Goal: Information Seeking & Learning: Learn about a topic

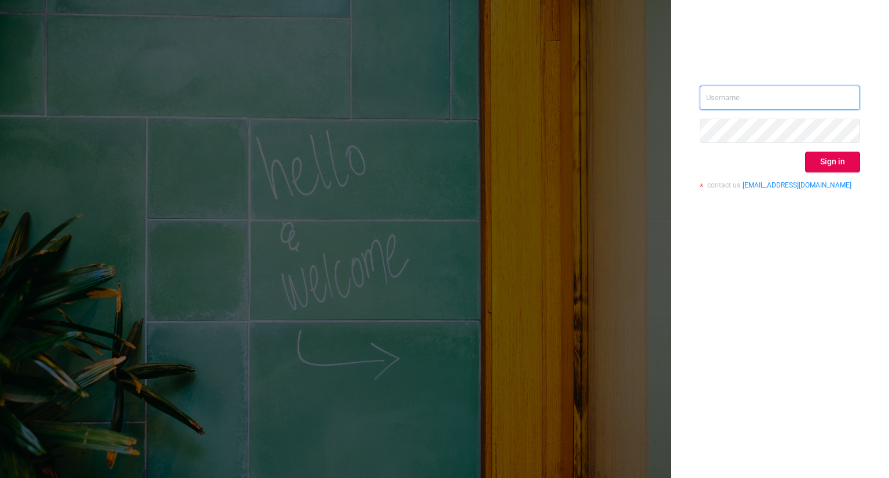
type input "[PERSON_NAME][EMAIL_ADDRESS][DOMAIN_NAME]"
click at [831, 171] on div "[PERSON_NAME][EMAIL_ADDRESS][DOMAIN_NAME] Sign in contact us [EMAIL_ADDRESS][DO…" at bounding box center [780, 142] width 160 height 112
click at [831, 168] on button "Sign in" at bounding box center [832, 162] width 55 height 21
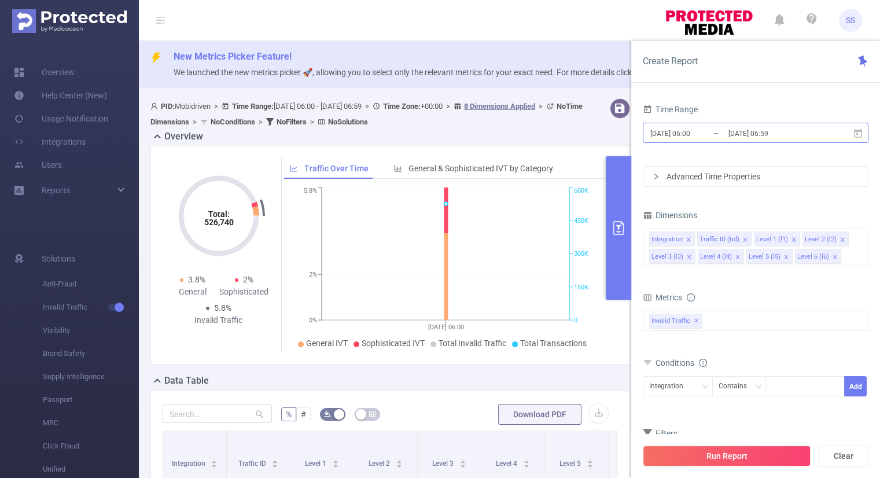
click at [687, 129] on input "[DATE] 06:00" at bounding box center [696, 134] width 94 height 16
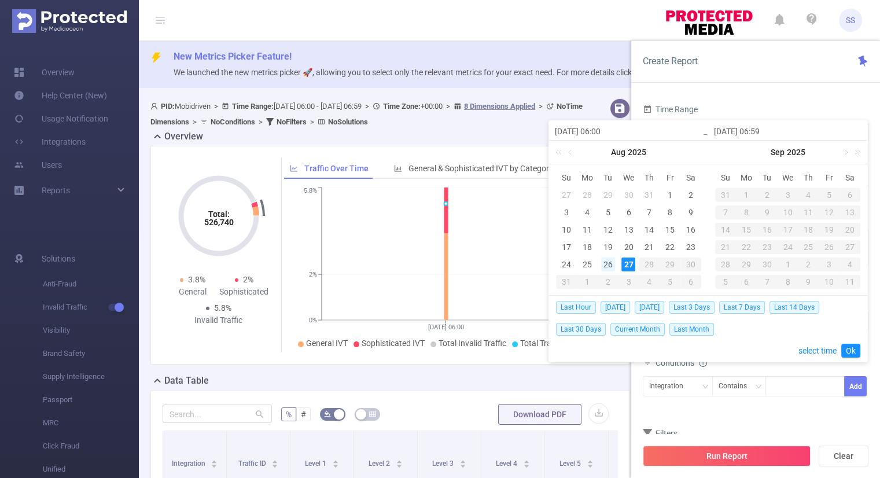
click at [607, 263] on div "26" at bounding box center [608, 265] width 14 height 14
type input "[DATE] 06:00"
type input "[DATE] 06:59"
type input "[DATE] 06:00"
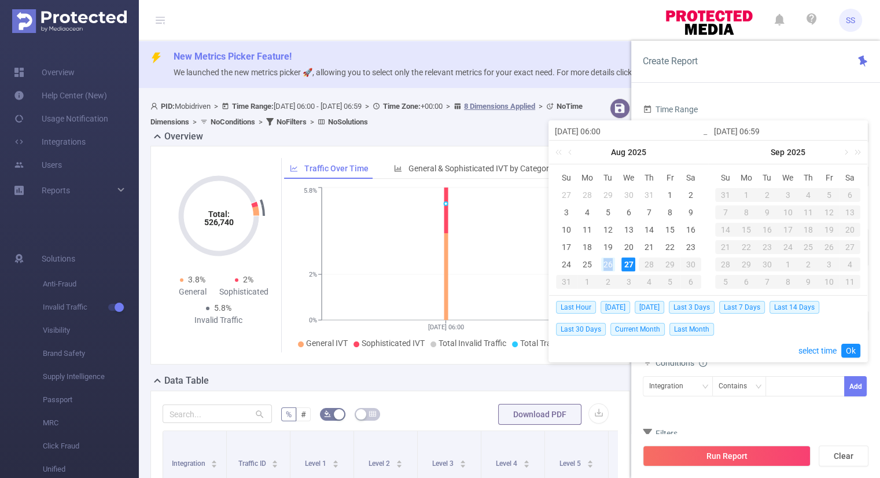
type input "[DATE] 06:59"
click at [849, 348] on link "Ok" at bounding box center [851, 351] width 19 height 14
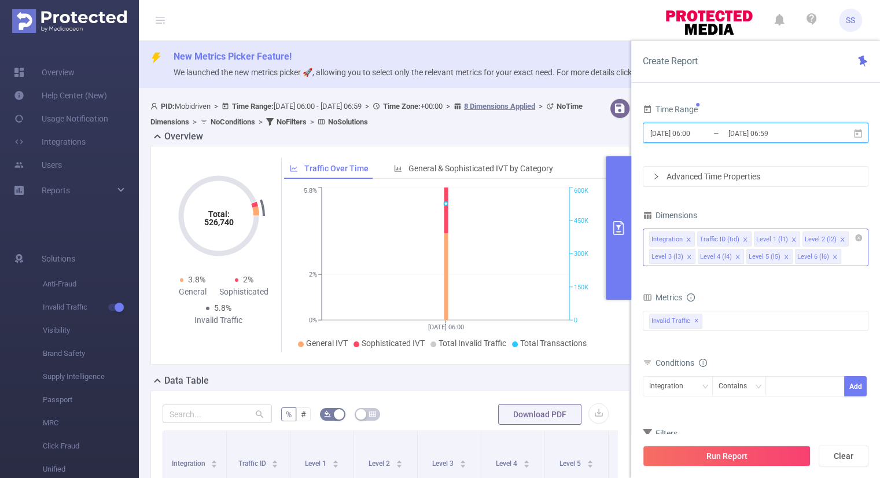
click at [687, 237] on icon "icon: close" at bounding box center [689, 239] width 4 height 4
click at [718, 314] on div "Invalid Traffic ✕" at bounding box center [756, 321] width 226 height 20
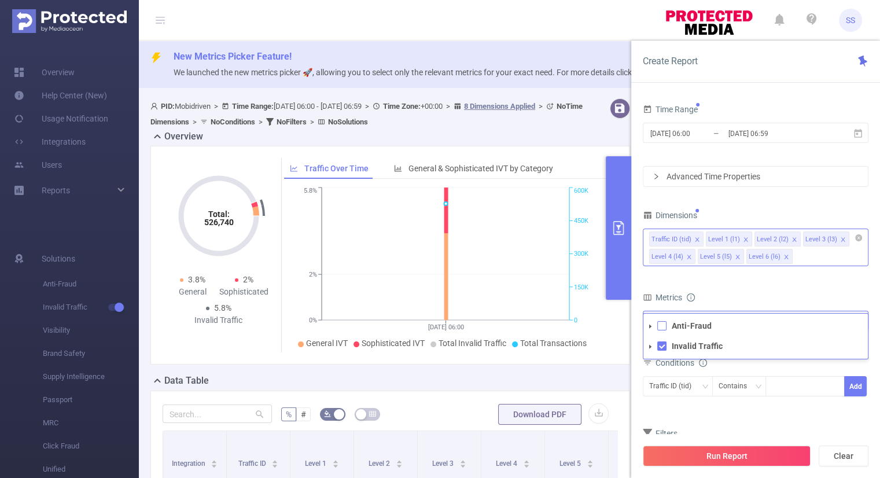
click at [666, 328] on span at bounding box center [662, 325] width 9 height 9
click at [736, 295] on div "Metrics" at bounding box center [756, 298] width 226 height 19
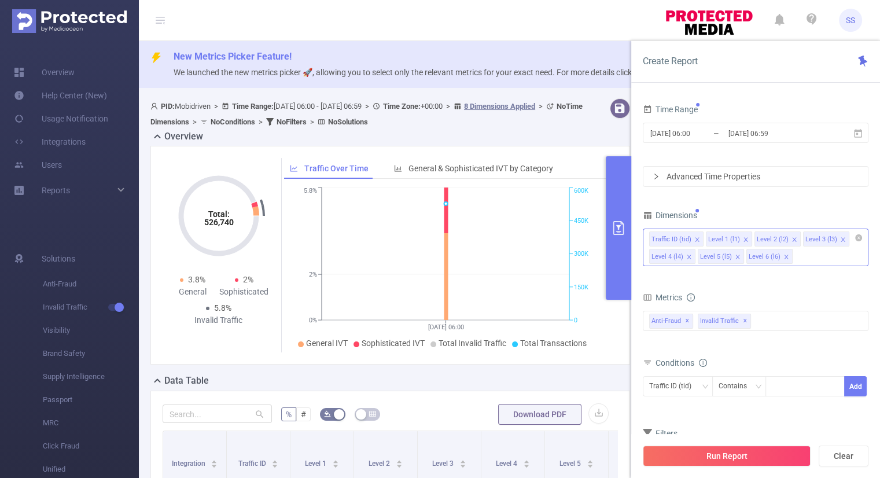
click at [744, 237] on icon "icon: close" at bounding box center [746, 240] width 6 height 6
click at [792, 241] on icon "icon: close" at bounding box center [795, 240] width 6 height 6
click at [841, 239] on icon "icon: close" at bounding box center [843, 239] width 4 height 4
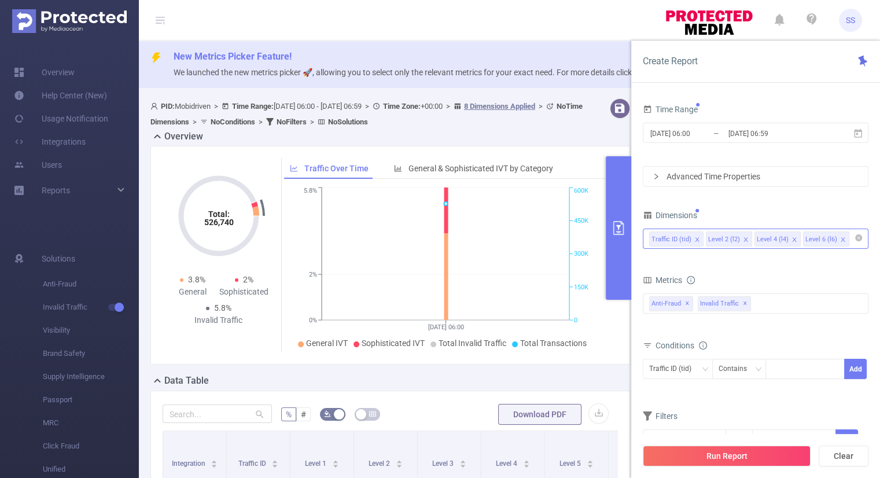
click at [841, 238] on icon "icon: close" at bounding box center [843, 239] width 4 height 4
click at [685, 375] on div "Traffic ID (tid)" at bounding box center [674, 368] width 50 height 19
click at [779, 398] on form "Dimensions Traffic ID (tid) Level 2 (l2) Level 4 (l4) Metrics bp_total brand-sa…" at bounding box center [756, 336] width 226 height 258
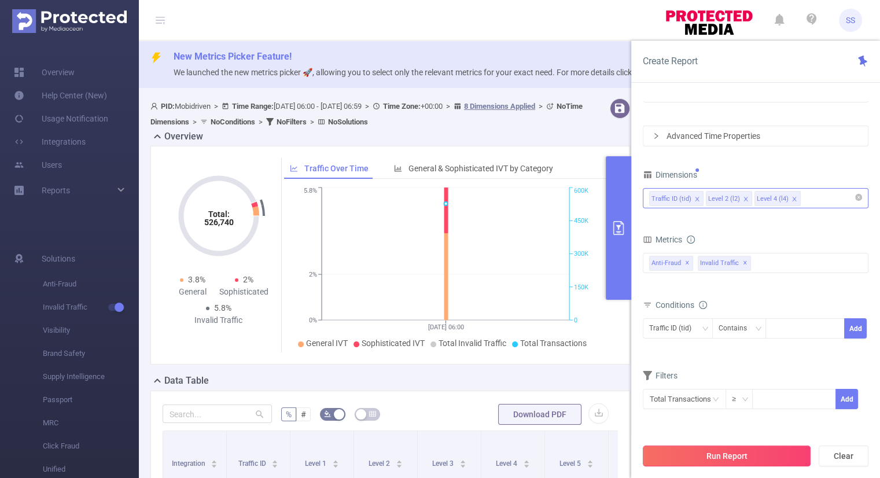
click at [720, 450] on button "Run Report" at bounding box center [727, 456] width 168 height 21
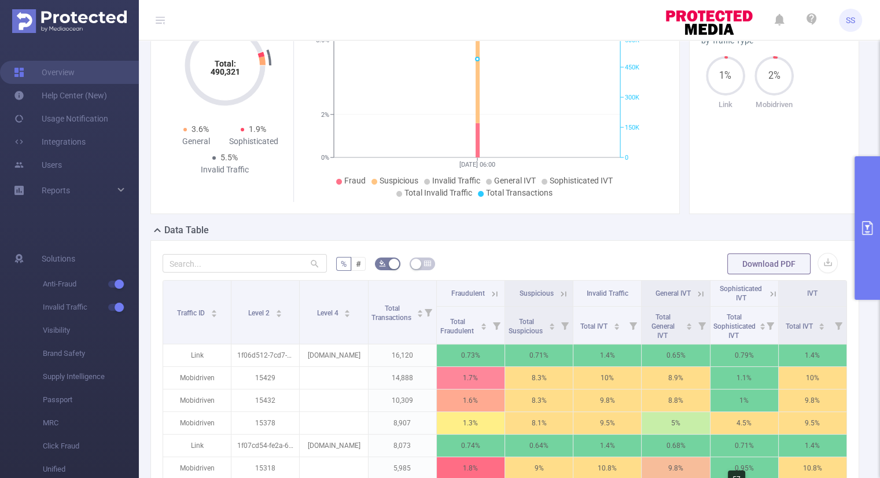
scroll to position [58, 0]
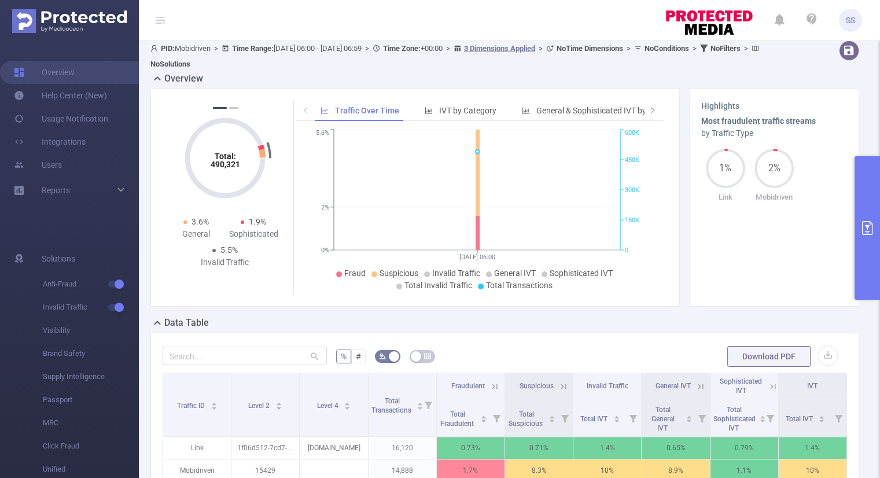
click at [871, 239] on button "primary" at bounding box center [867, 228] width 25 height 144
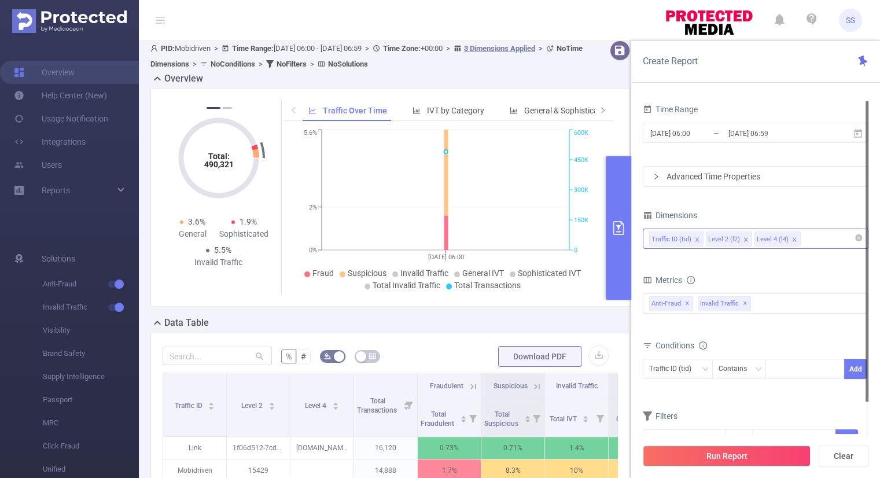
click at [693, 172] on div "Advanced Time Properties" at bounding box center [756, 177] width 225 height 20
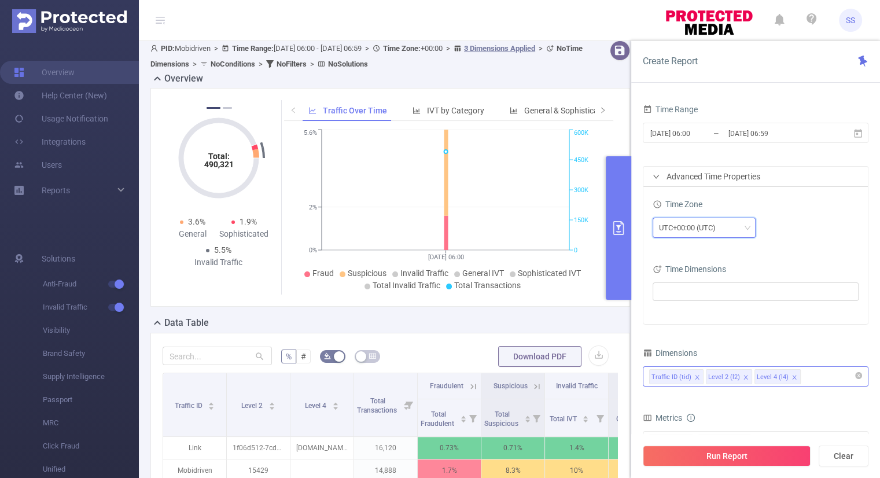
click at [715, 233] on div "UTC+00:00 (UTC)" at bounding box center [691, 227] width 65 height 19
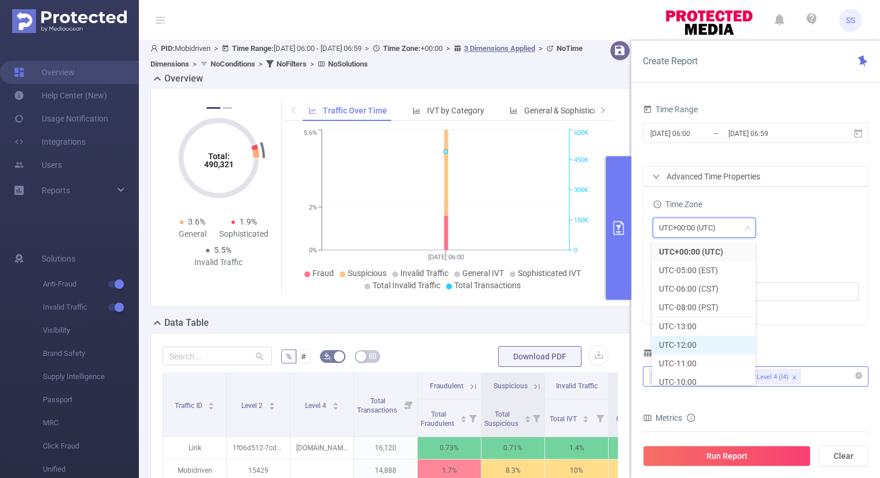
scroll to position [289, 0]
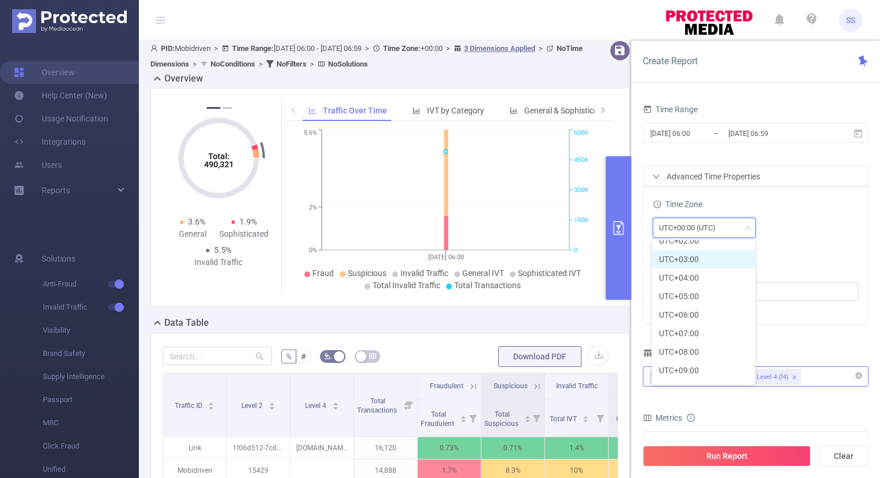
click at [695, 261] on li "UTC+03:00" at bounding box center [703, 259] width 103 height 19
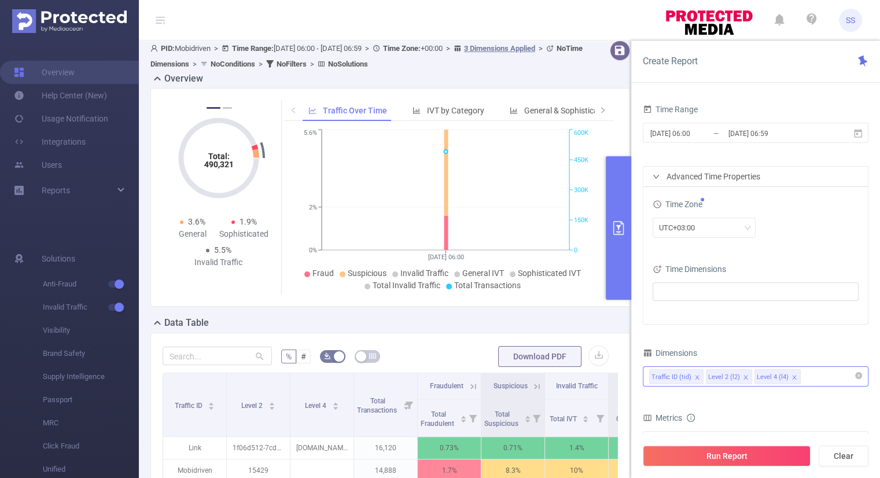
click at [836, 234] on div "UTC+03:00" at bounding box center [756, 228] width 206 height 20
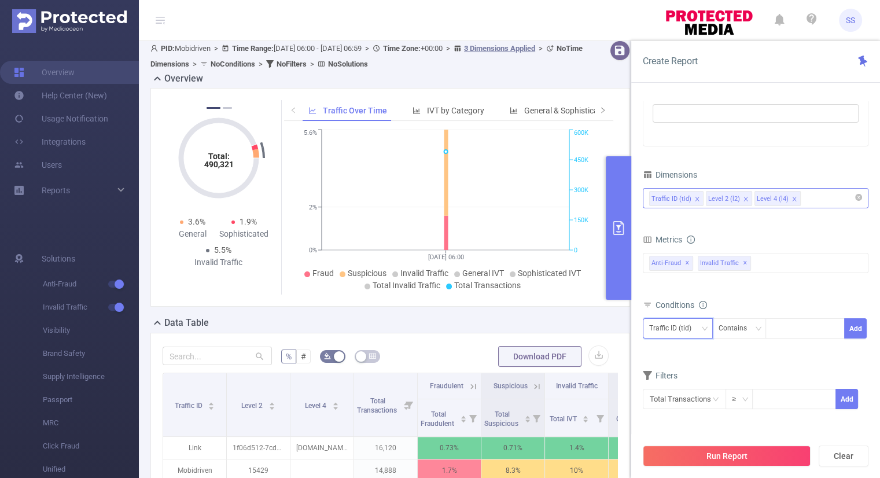
click at [696, 330] on div "Traffic ID (tid)" at bounding box center [674, 328] width 50 height 19
click at [751, 362] on form "Dimensions Traffic ID (tid) Level 2 (l2) Level 4 (l4) Metrics bp_total brand-sa…" at bounding box center [756, 296] width 226 height 258
click at [781, 328] on div at bounding box center [805, 328] width 67 height 19
type input "Link"
click at [857, 327] on button "Add" at bounding box center [856, 328] width 23 height 20
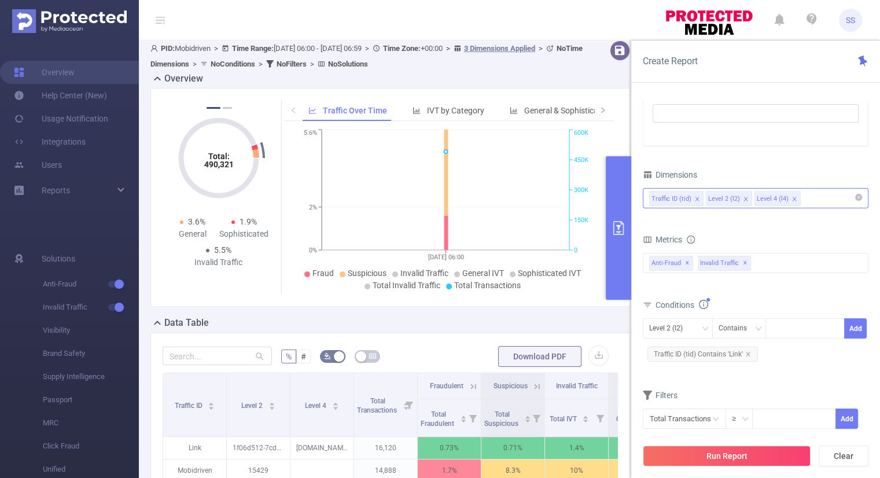
click at [842, 299] on div "Conditions" at bounding box center [756, 306] width 226 height 19
click at [707, 458] on button "Run Report" at bounding box center [727, 456] width 168 height 21
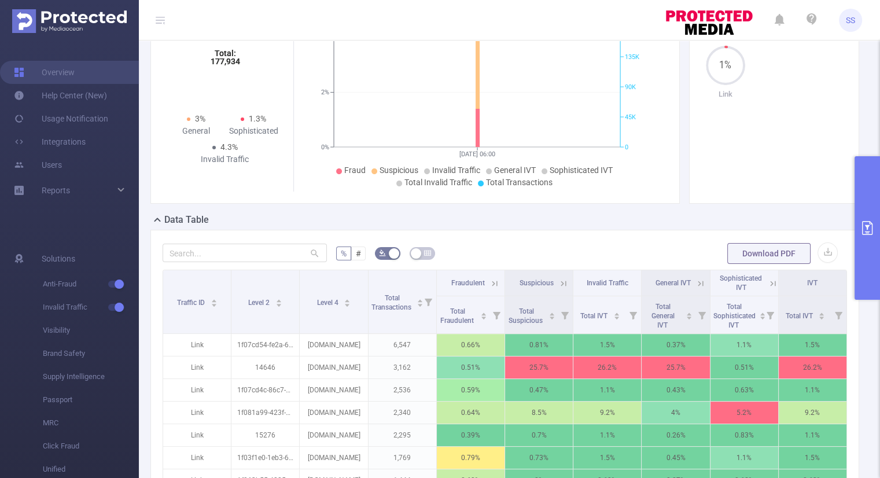
scroll to position [232, 0]
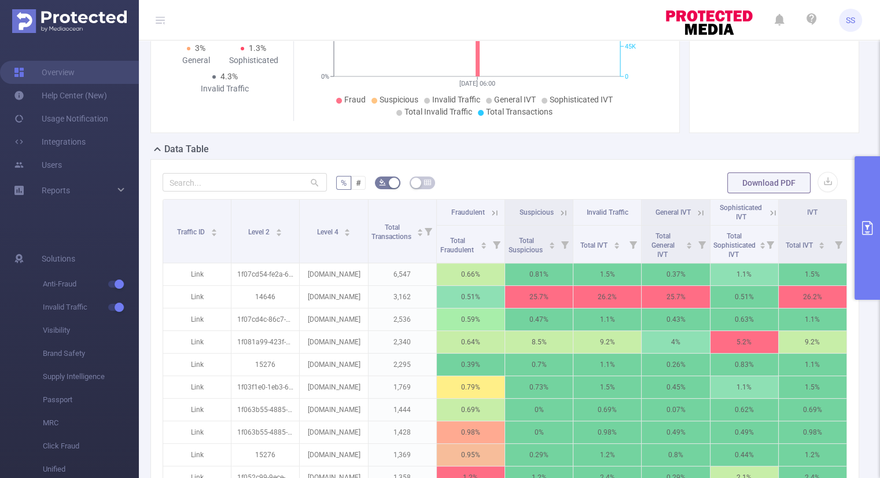
click at [871, 240] on button "primary" at bounding box center [867, 228] width 25 height 144
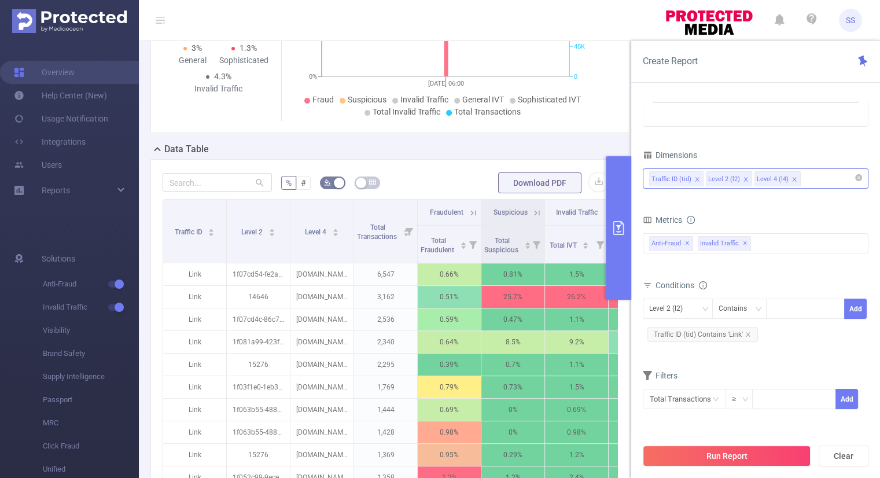
scroll to position [0, 0]
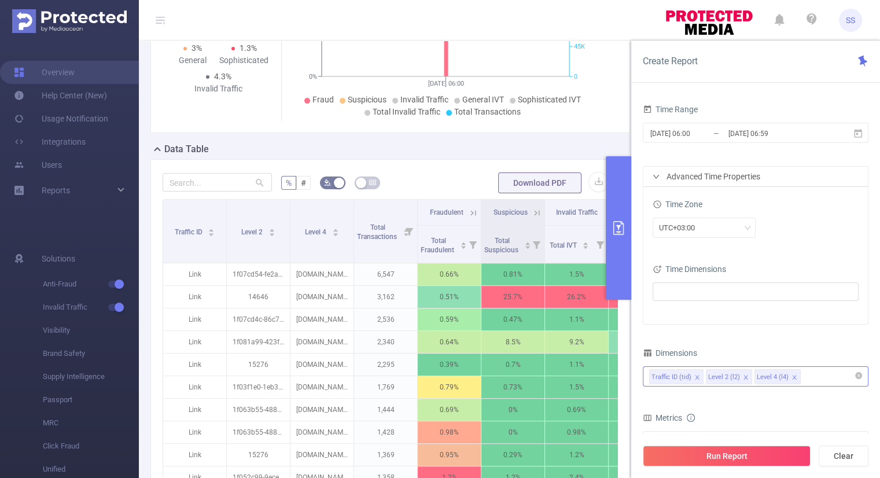
click at [611, 211] on button "primary" at bounding box center [618, 228] width 25 height 144
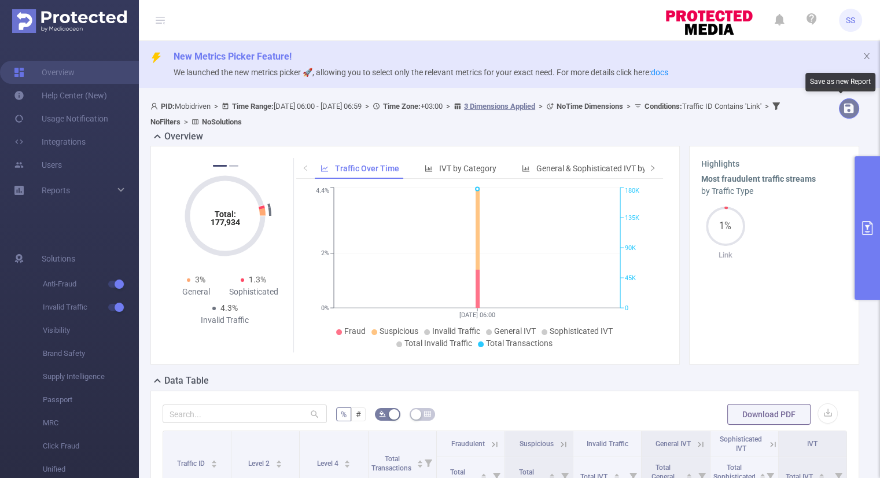
click at [840, 115] on button "button" at bounding box center [849, 108] width 20 height 20
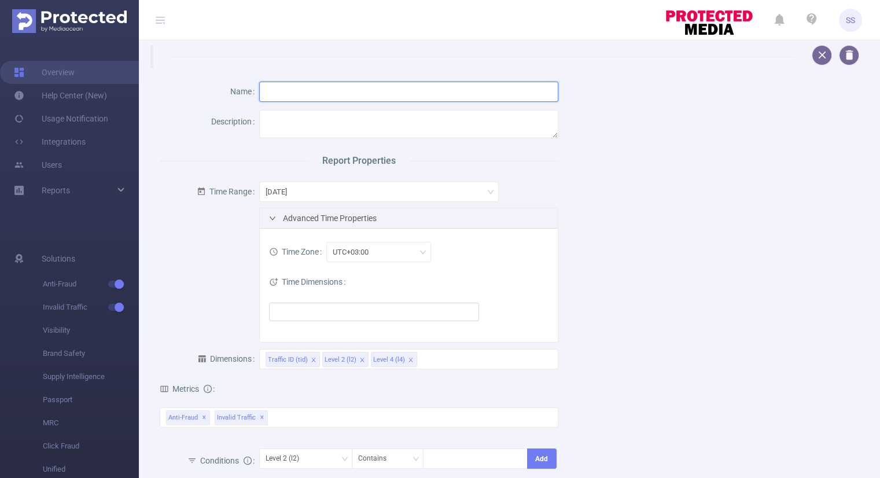
click at [304, 94] on input "text" at bounding box center [408, 92] width 299 height 20
type input "Y"
type input "Д"
type input "Link_BY campaign, by domain"
click at [600, 171] on div "Name Link_BY campaign, by domain Description Report Properties Time Range [DATE…" at bounding box center [505, 353] width 718 height 571
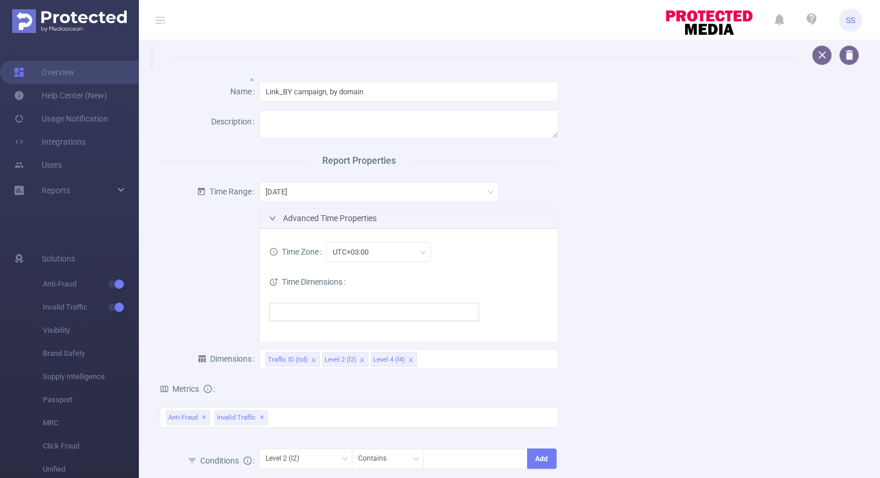
scroll to position [232, 0]
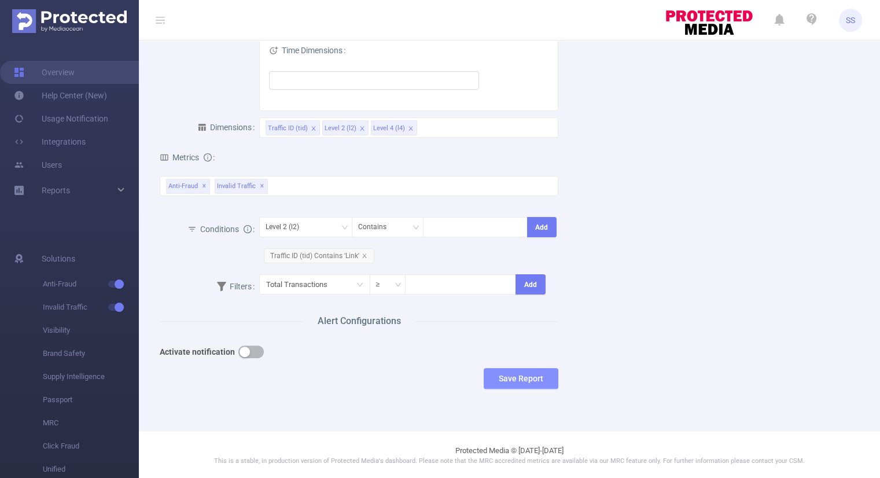
click at [533, 383] on button "Save Report" at bounding box center [521, 378] width 75 height 21
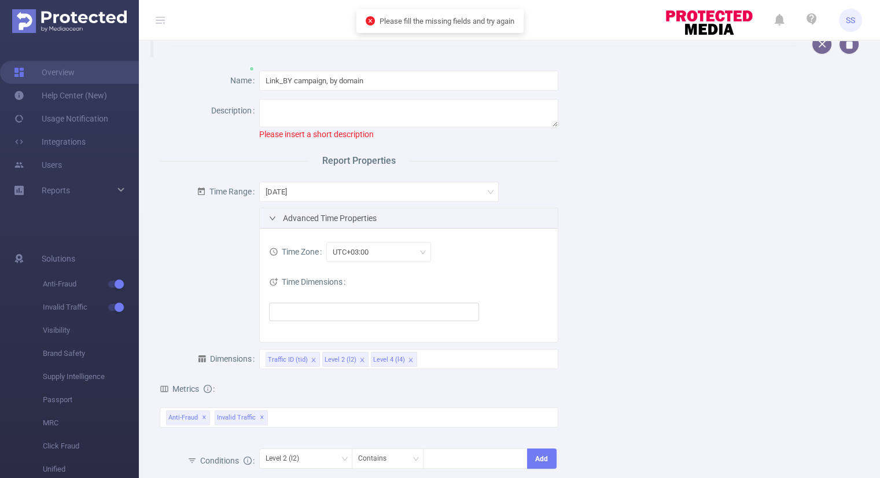
scroll to position [0, 0]
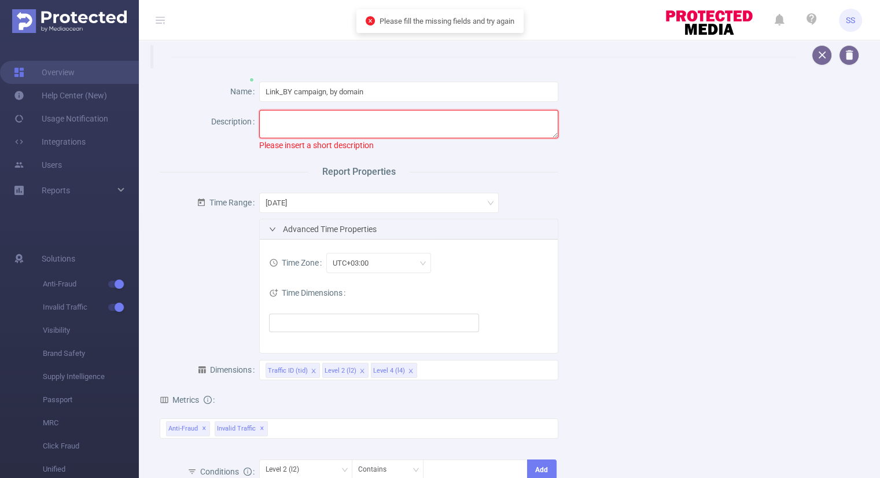
click at [319, 133] on textarea at bounding box center [408, 124] width 299 height 28
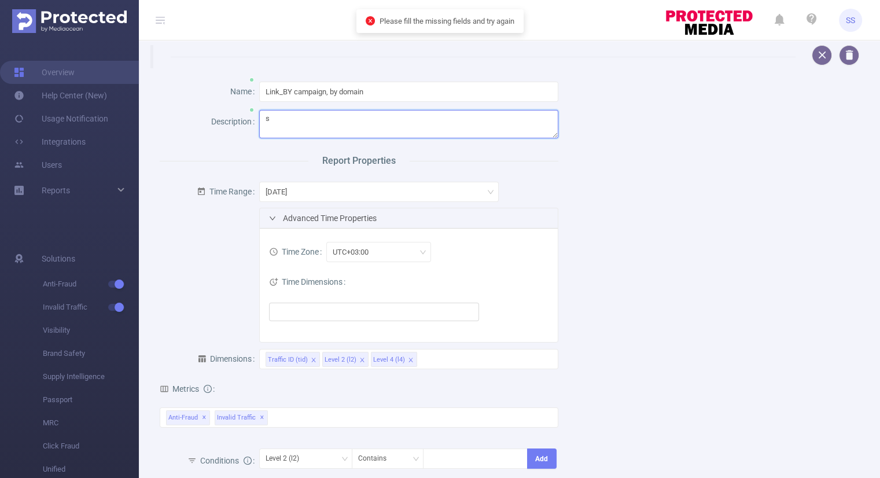
type textarea "s"
click at [579, 318] on div "Name Link_BY campaign, by domain Description s Report Properties Time Range [DA…" at bounding box center [505, 353] width 718 height 571
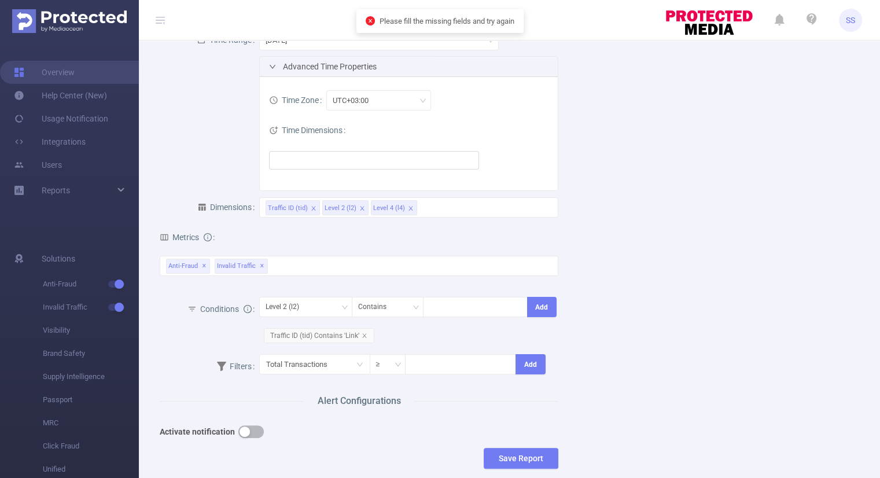
scroll to position [232, 0]
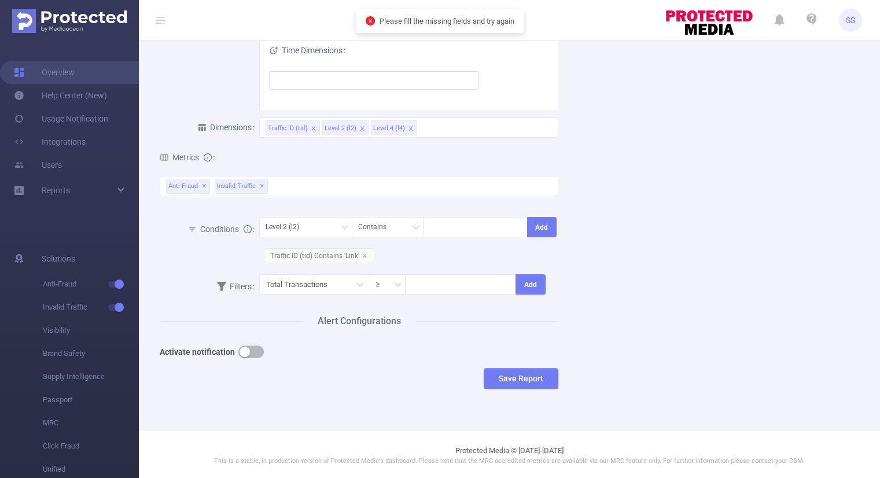
click at [553, 379] on div "Name Link_BY campaign, by domain Description s Report Properties Time Range [DA…" at bounding box center [359, 117] width 408 height 543
click at [546, 378] on button "Save Report" at bounding box center [521, 378] width 75 height 21
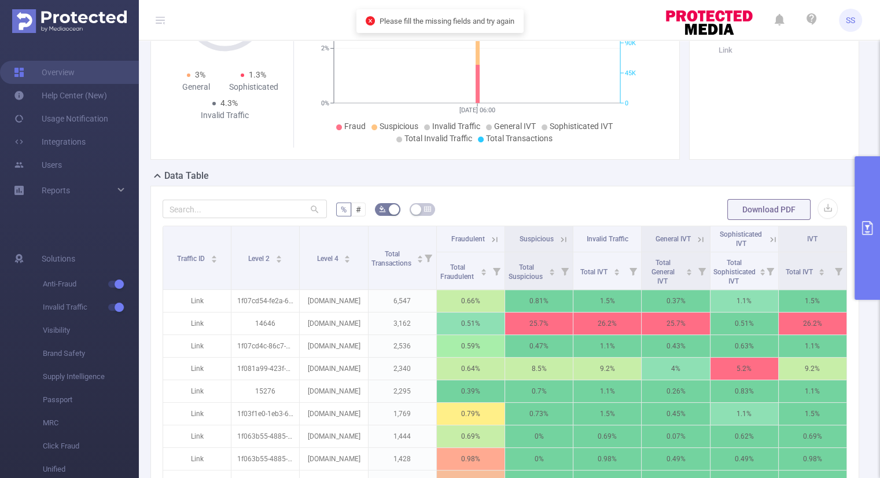
click at [859, 258] on button "primary" at bounding box center [867, 228] width 25 height 144
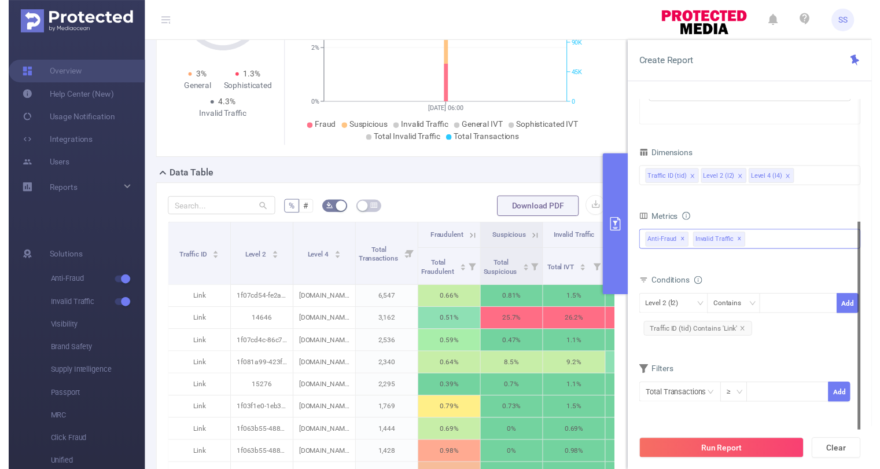
scroll to position [0, 0]
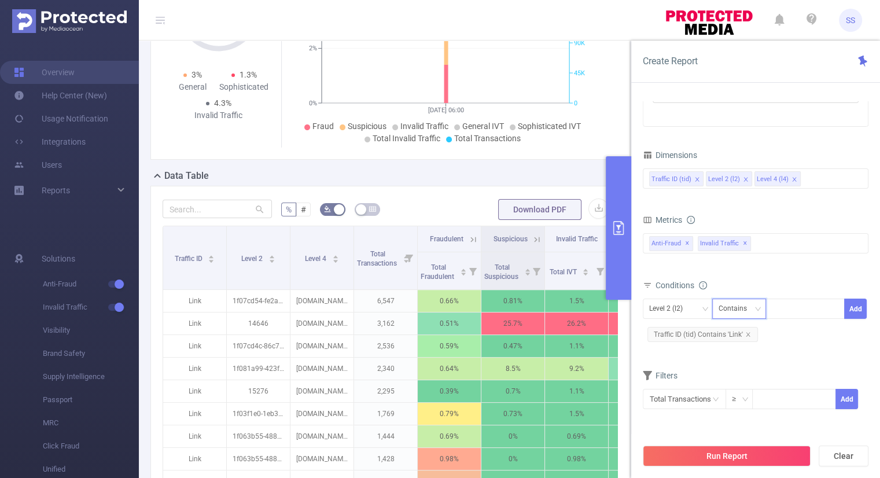
click at [756, 307] on icon "icon: down" at bounding box center [758, 309] width 6 height 4
click at [732, 342] on li "Is" at bounding box center [750, 351] width 77 height 19
click at [791, 307] on div at bounding box center [805, 308] width 67 height 19
paste input "1f082732-a7a1-65f4-accd-c1fcfd6498bc"
type input "1f082732-a7a1-65f4-accd-c1fcfd6498bc"
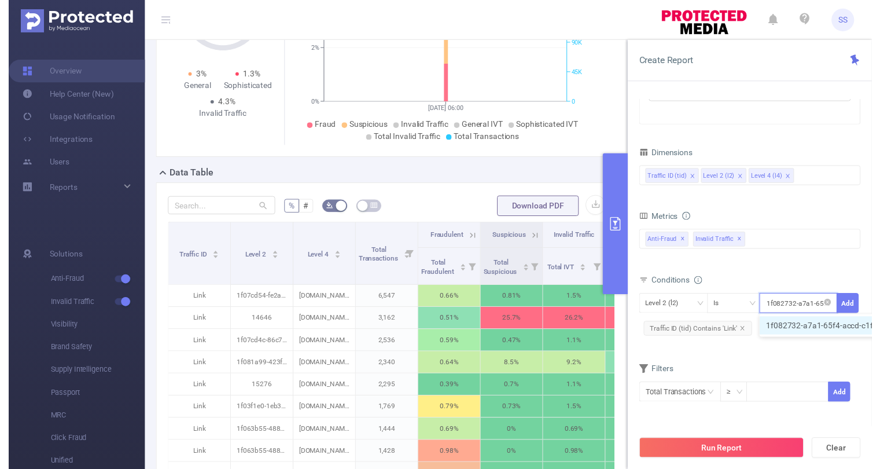
scroll to position [0, 59]
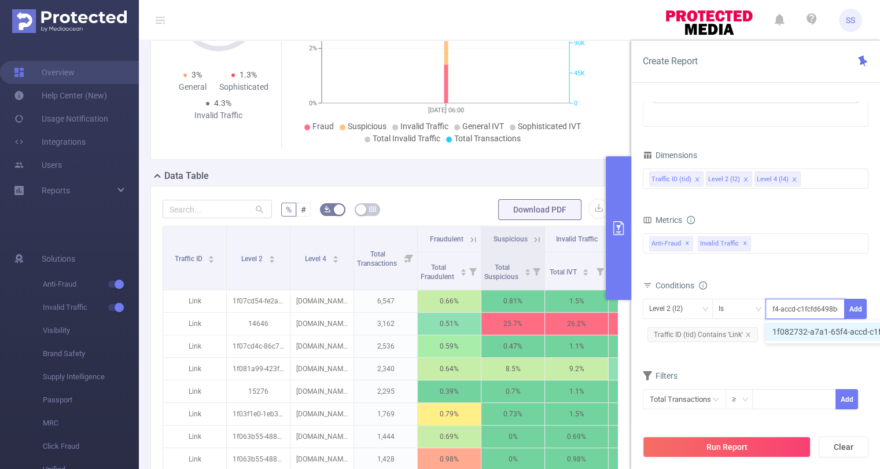
click at [852, 333] on li "1f082732-a7a1-65f4-accd-c1fcfd6498bc" at bounding box center [852, 331] width 173 height 19
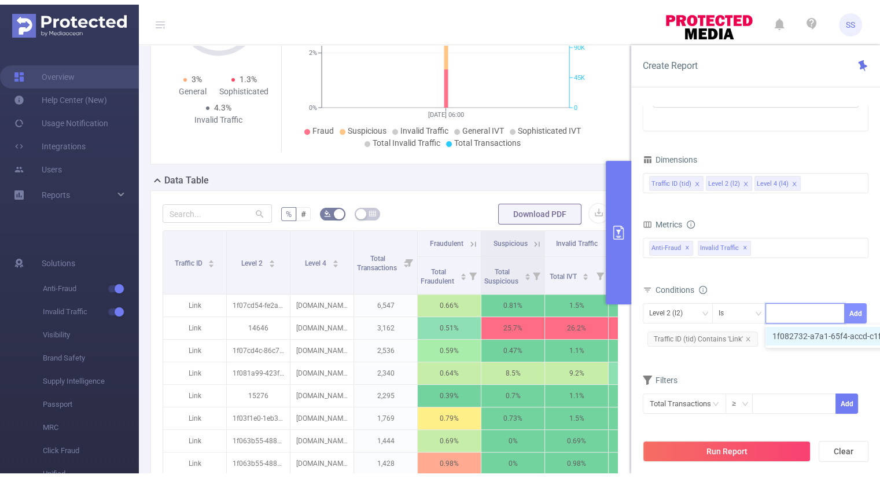
scroll to position [0, 0]
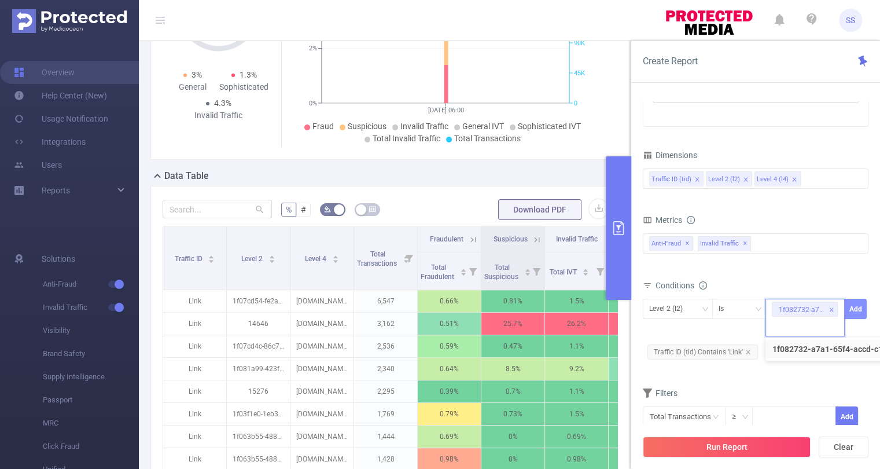
click at [861, 309] on button "Add" at bounding box center [856, 309] width 23 height 20
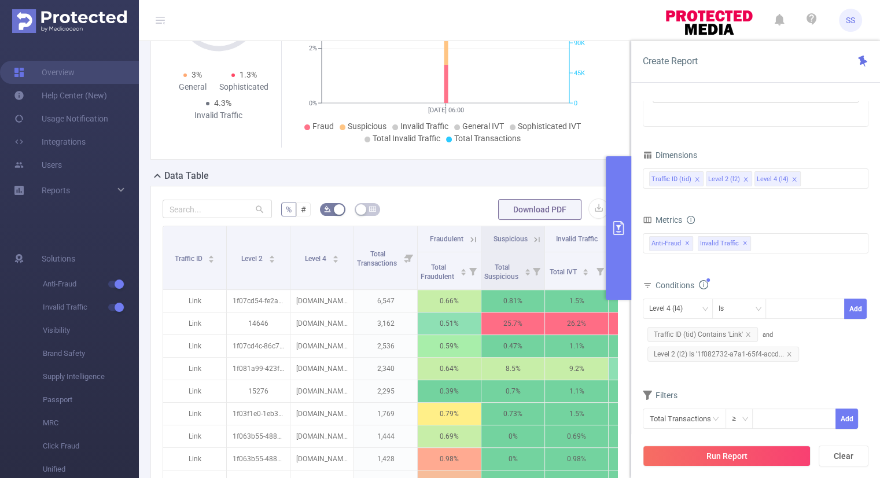
click at [828, 263] on div "Total General IVT Data Centers Disclosed Bots Known Crawlers Irregular Activity…" at bounding box center [756, 250] width 226 height 34
click at [713, 454] on button "Run Report" at bounding box center [727, 456] width 168 height 21
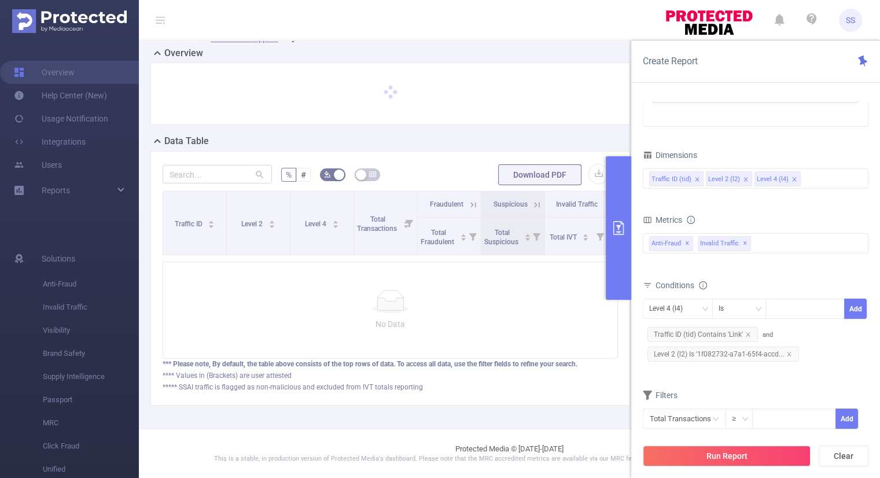
scroll to position [90, 0]
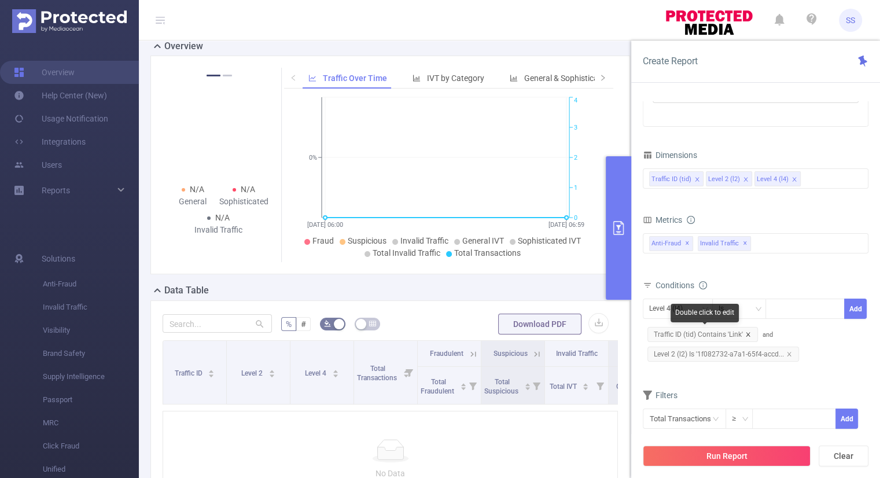
click at [746, 333] on icon "icon: close" at bounding box center [749, 335] width 6 height 6
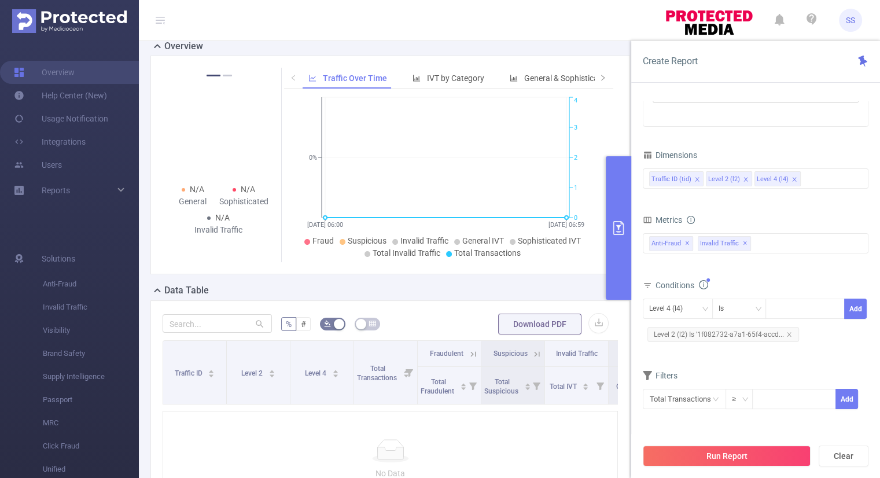
click at [843, 333] on div "Level 4 (l4) Is Add Level 2 (l2) Is '1f082732-a7a1-65f4-accd..." at bounding box center [756, 322] width 226 height 46
click at [738, 452] on button "Run Report" at bounding box center [727, 456] width 168 height 21
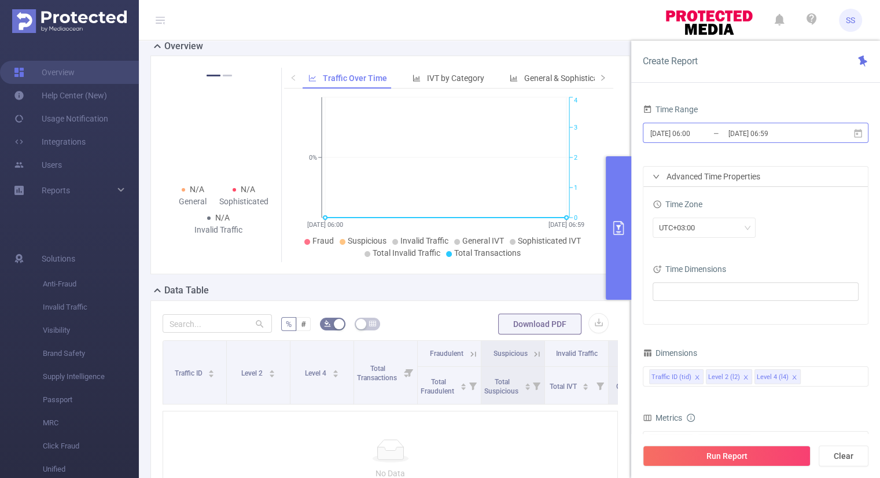
click at [697, 133] on input "[DATE] 06:00" at bounding box center [696, 134] width 94 height 16
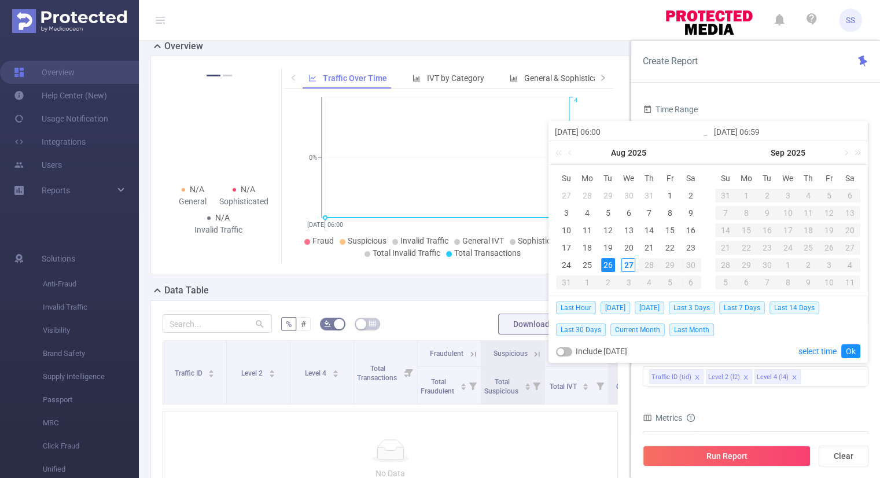
click at [602, 266] on div "26" at bounding box center [608, 265] width 14 height 14
click at [628, 263] on div "27" at bounding box center [629, 265] width 14 height 14
type input "[DATE] 06:59"
click at [853, 356] on link "Ok" at bounding box center [851, 351] width 19 height 14
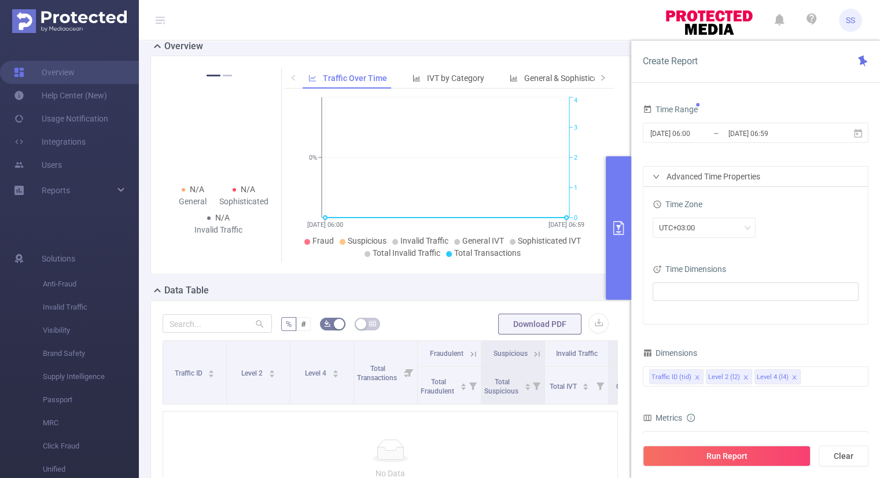
click at [790, 259] on div "Time Zone UTC+03:00 Time Dimensions" at bounding box center [756, 255] width 225 height 137
click at [718, 462] on button "Run Report" at bounding box center [727, 456] width 168 height 21
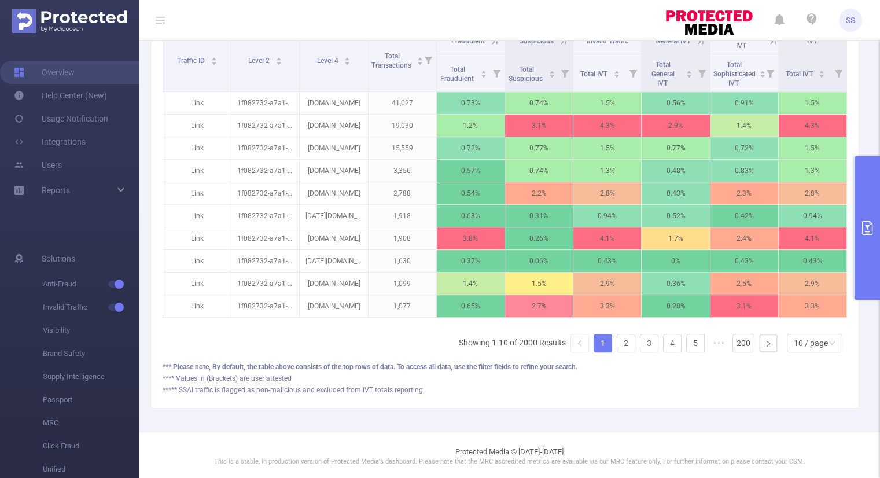
scroll to position [412, 0]
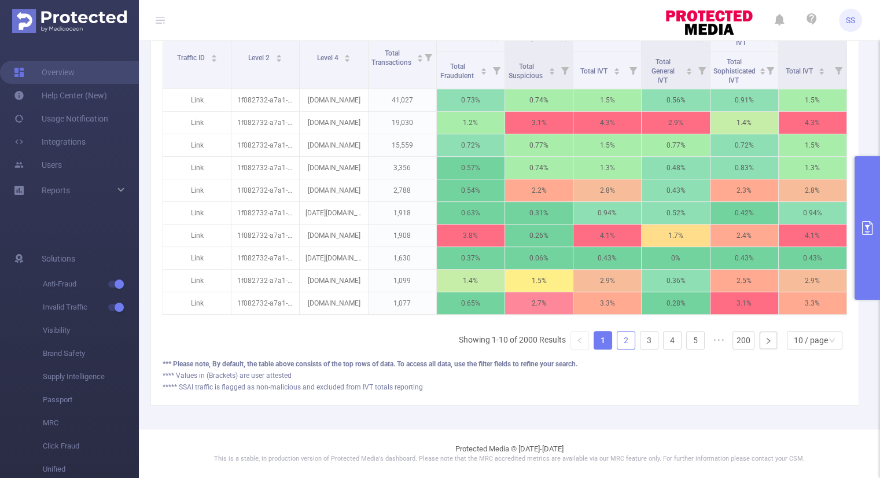
click at [623, 343] on link "2" at bounding box center [626, 340] width 17 height 17
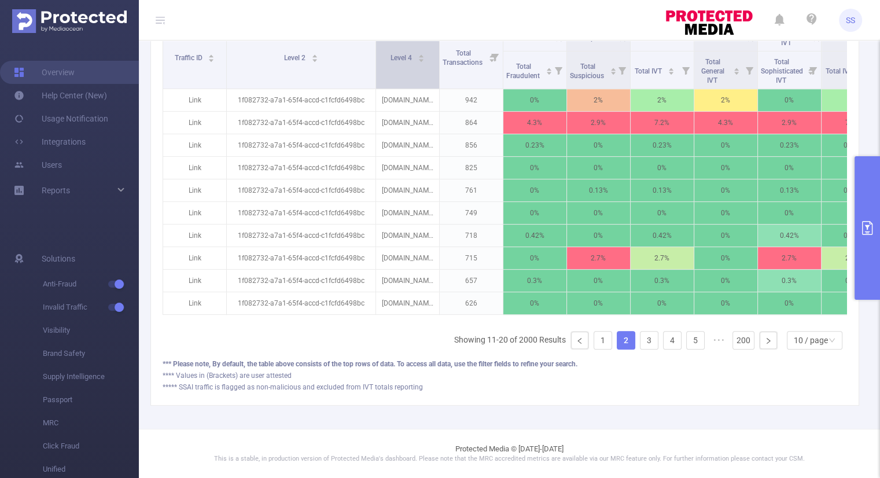
drag, startPoint x: 297, startPoint y: 52, endPoint x: 379, endPoint y: 61, distance: 82.1
click at [379, 52] on tr "Traffic ID Level 2 Level 4 Total Transactions Fraudulent Suspicious Invalid Tra…" at bounding box center [524, 38] width 722 height 26
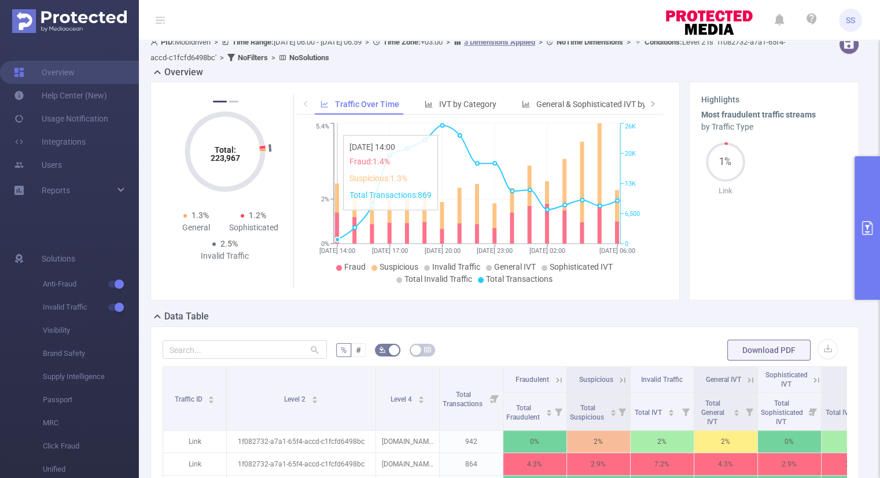
scroll to position [354, 0]
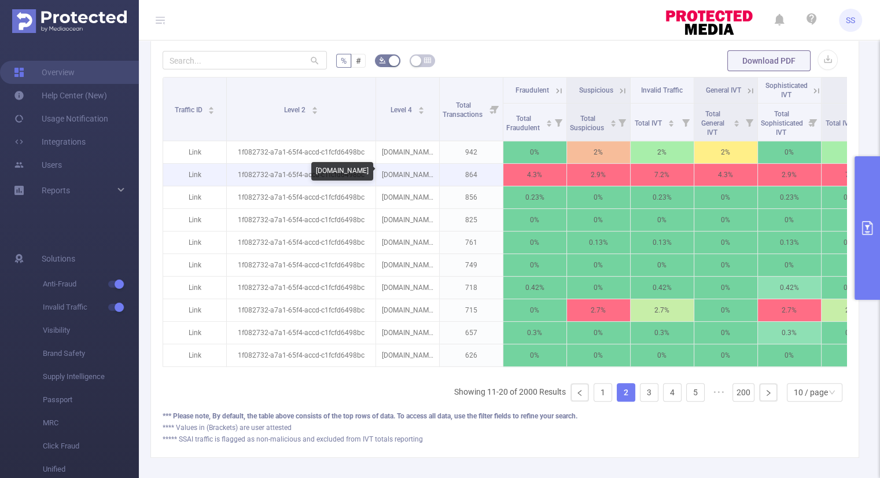
drag, startPoint x: 433, startPoint y: 175, endPoint x: 383, endPoint y: 177, distance: 50.4
click at [383, 177] on p "[DOMAIN_NAME]" at bounding box center [407, 175] width 63 height 22
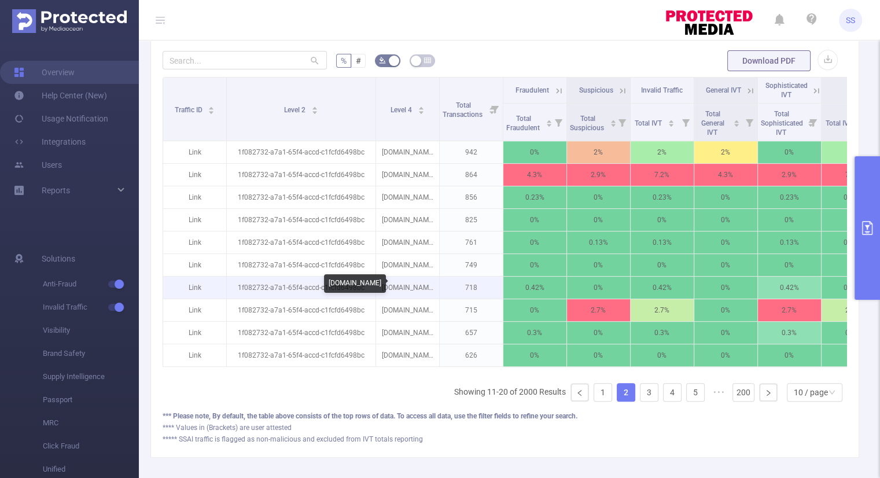
copy p "[DOMAIN_NAME]"
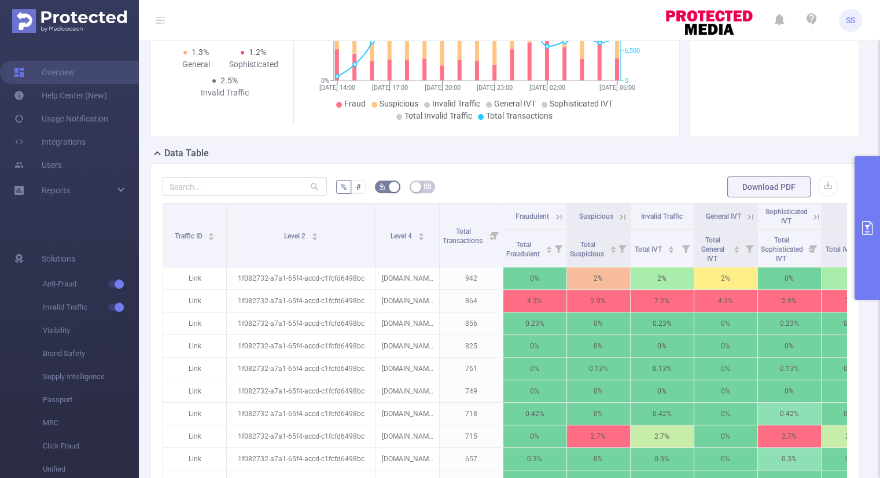
scroll to position [296, 0]
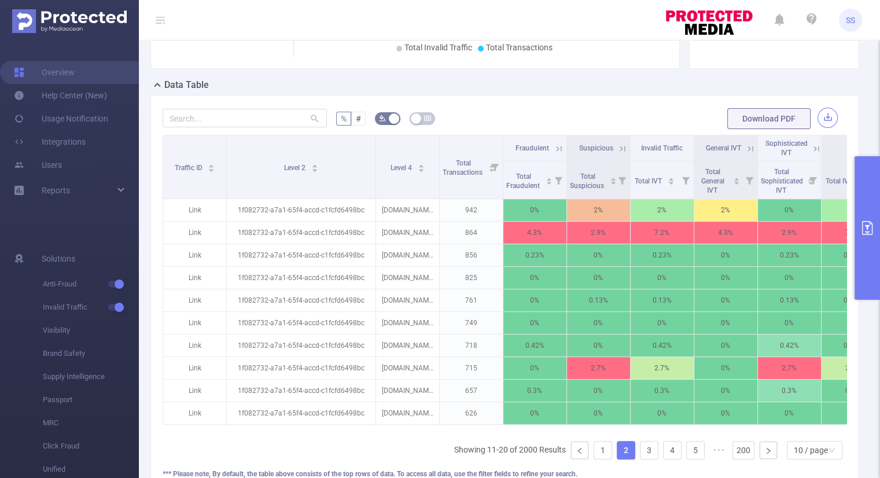
click at [821, 118] on button "button" at bounding box center [828, 118] width 20 height 20
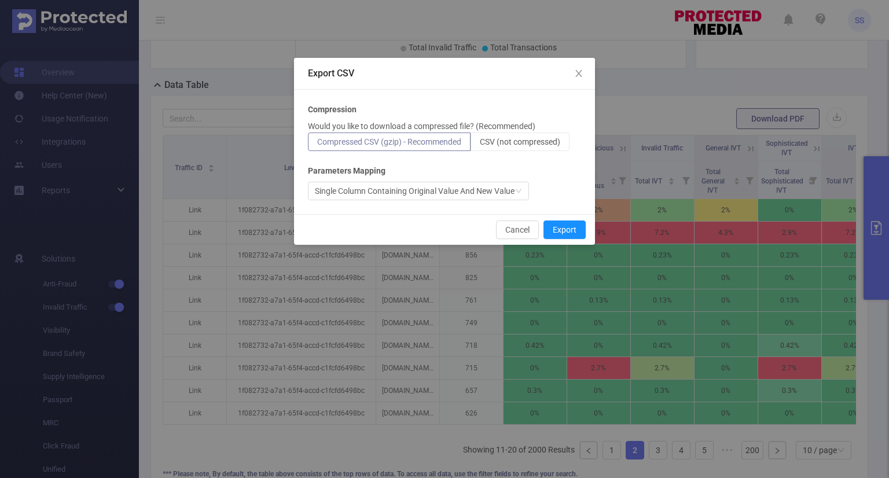
click at [487, 153] on div "Compression Would you like to download a compressed file? (Recommended) Compres…" at bounding box center [444, 152] width 273 height 97
click at [493, 149] on label "CSV (not compressed)" at bounding box center [520, 142] width 99 height 19
click at [480, 145] on input "CSV (not compressed)" at bounding box center [480, 145] width 0 height 0
click at [570, 227] on button "Export" at bounding box center [565, 230] width 42 height 19
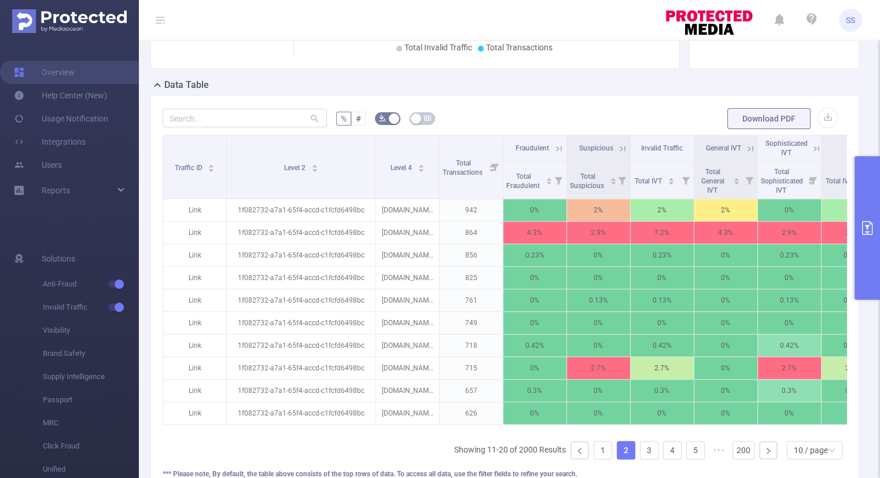
click at [862, 187] on button "primary" at bounding box center [867, 228] width 25 height 144
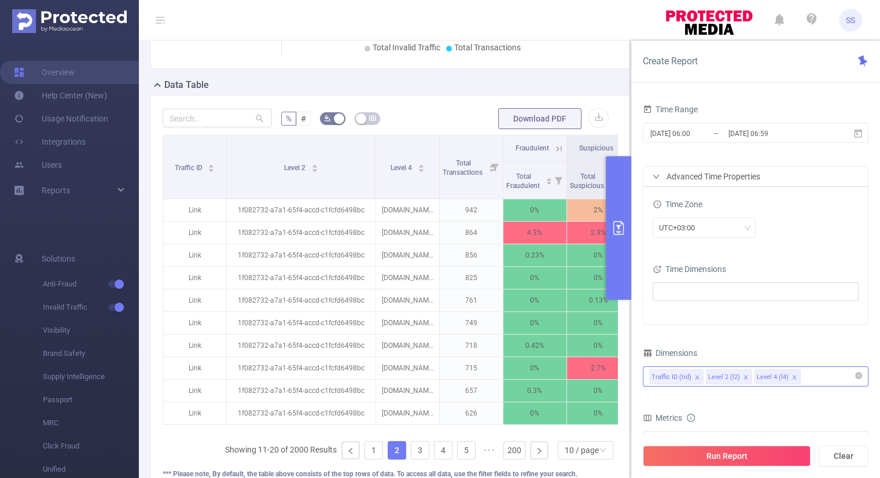
click at [817, 371] on div "Traffic ID (tid) Level 2 (l2) Level 4 (l4)" at bounding box center [755, 376] width 213 height 19
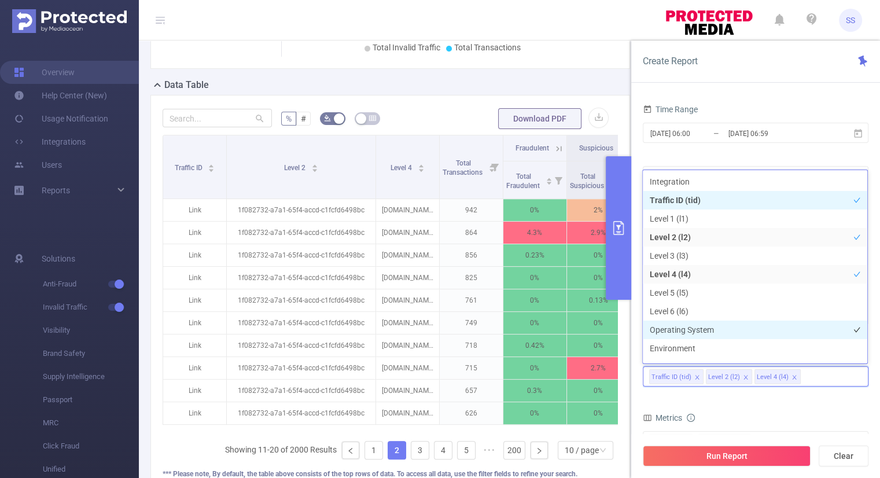
scroll to position [31, 0]
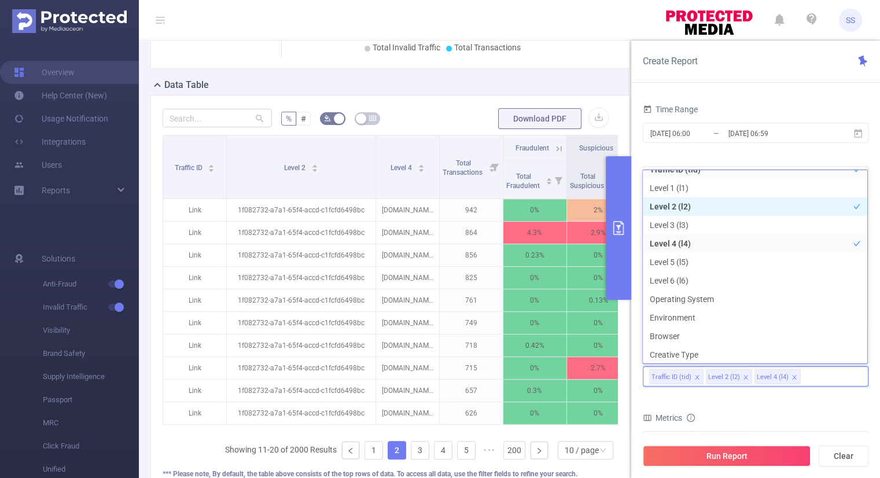
click at [854, 203] on icon "icon: check" at bounding box center [857, 206] width 7 height 7
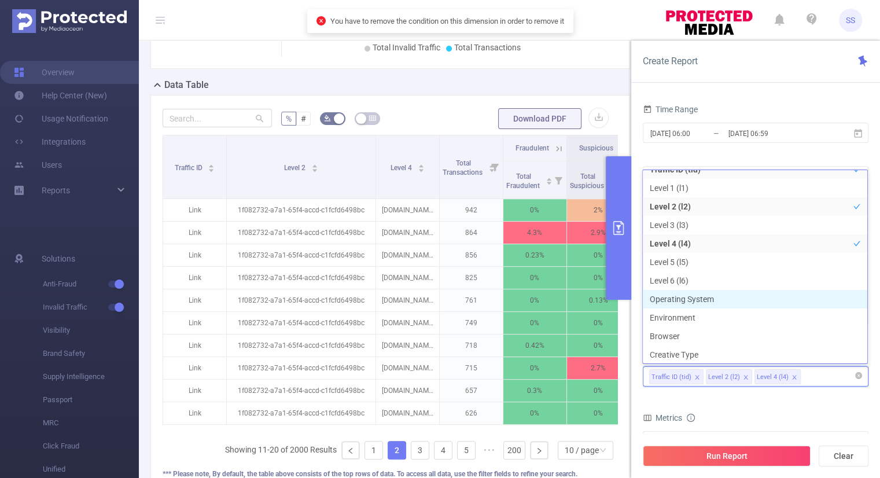
scroll to position [31, 0]
click at [743, 375] on icon "icon: close" at bounding box center [746, 378] width 6 height 6
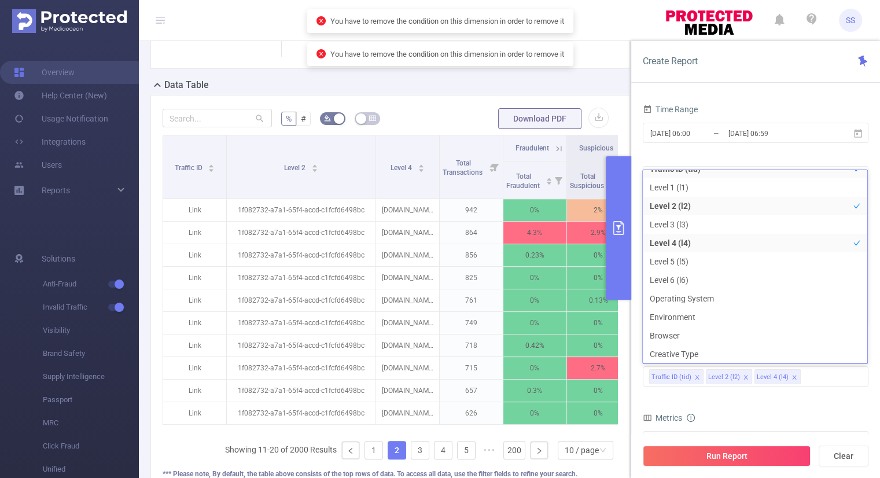
click at [760, 393] on div "Dimensions Traffic ID (tid) Level 2 (l2) Level 4 (l4)" at bounding box center [756, 370] width 226 height 51
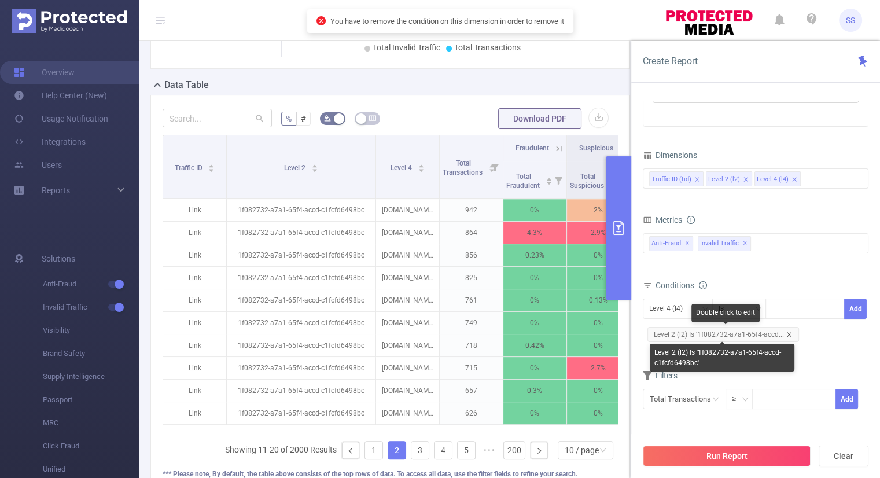
click at [788, 333] on icon "icon: close" at bounding box center [789, 334] width 4 height 4
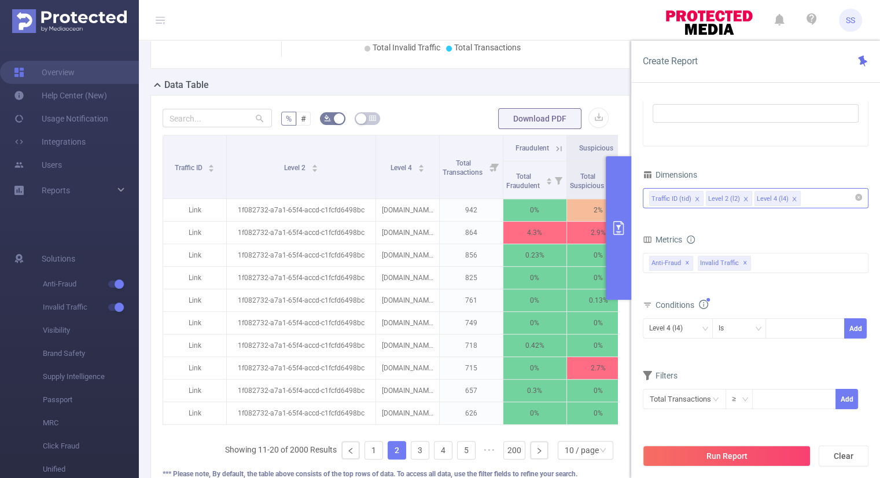
click at [743, 199] on icon "icon: close" at bounding box center [746, 199] width 6 height 6
click at [786, 327] on div at bounding box center [805, 328] width 67 height 19
paste input "[DOMAIN_NAME]"
type input "[DOMAIN_NAME]"
click at [817, 352] on li "[DOMAIN_NAME]" at bounding box center [809, 351] width 87 height 19
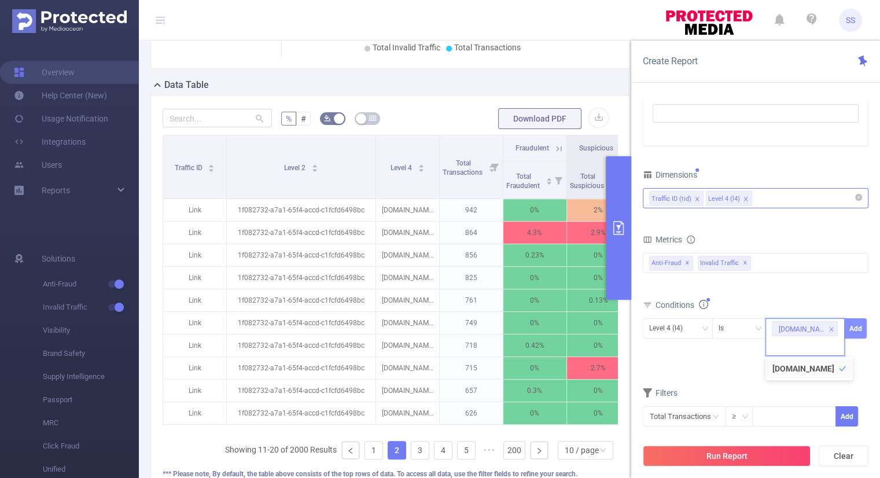
click at [858, 329] on button "Add" at bounding box center [856, 328] width 23 height 20
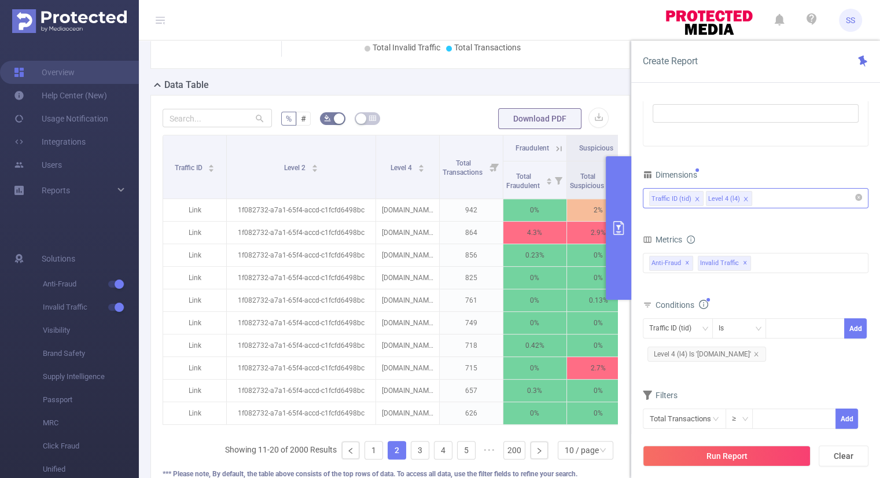
click at [778, 197] on div "Traffic ID (tid) Level 4 (l4)" at bounding box center [755, 198] width 213 height 19
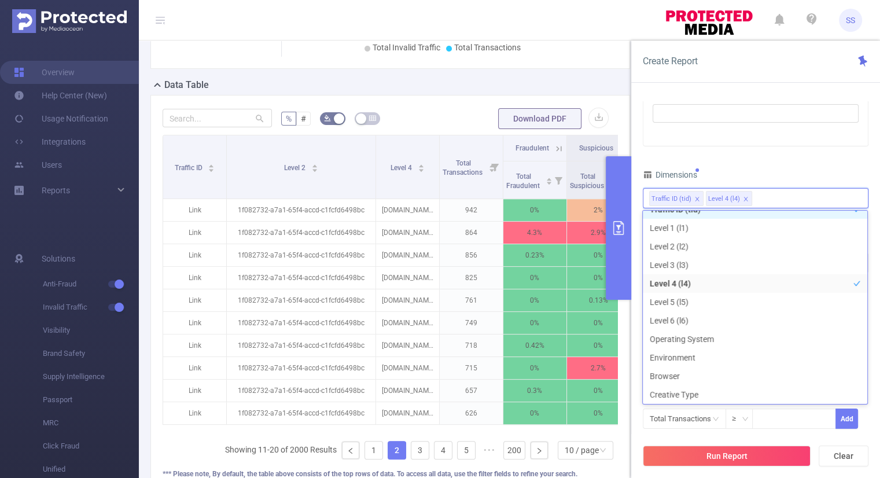
scroll to position [21, 0]
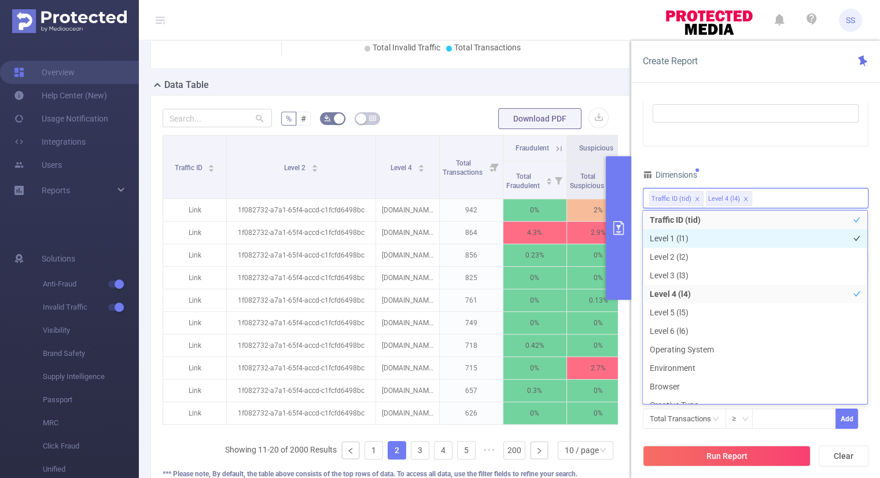
click at [692, 243] on li "Level 1 (l1)" at bounding box center [755, 238] width 225 height 19
click at [790, 170] on div "Dimensions" at bounding box center [756, 176] width 226 height 19
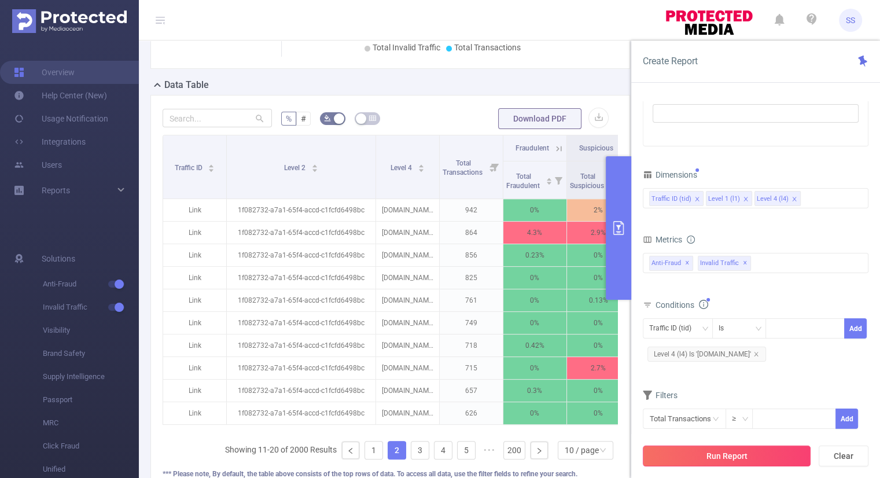
click at [720, 455] on button "Run Report" at bounding box center [727, 456] width 168 height 21
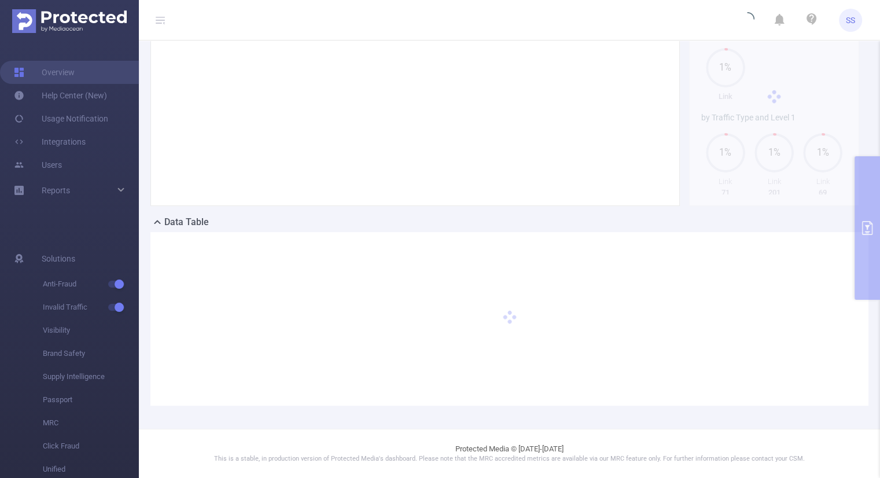
scroll to position [157, 0]
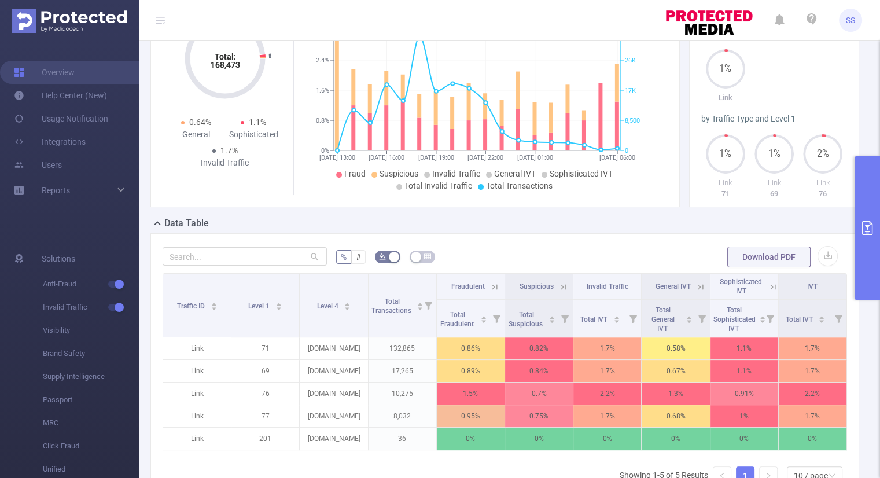
click at [872, 234] on icon "primary" at bounding box center [867, 228] width 10 height 14
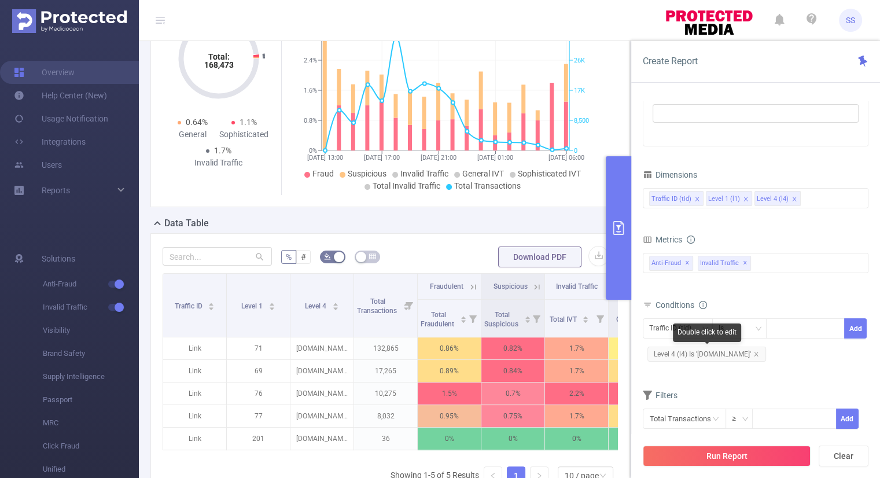
click at [755, 355] on span "Level 4 (l4) Is '[DOMAIN_NAME]'" at bounding box center [707, 354] width 119 height 15
click at [754, 356] on span "Level 4 (l4) Is '[DOMAIN_NAME]'" at bounding box center [707, 354] width 119 height 15
click at [754, 352] on icon "icon: close" at bounding box center [757, 354] width 6 height 6
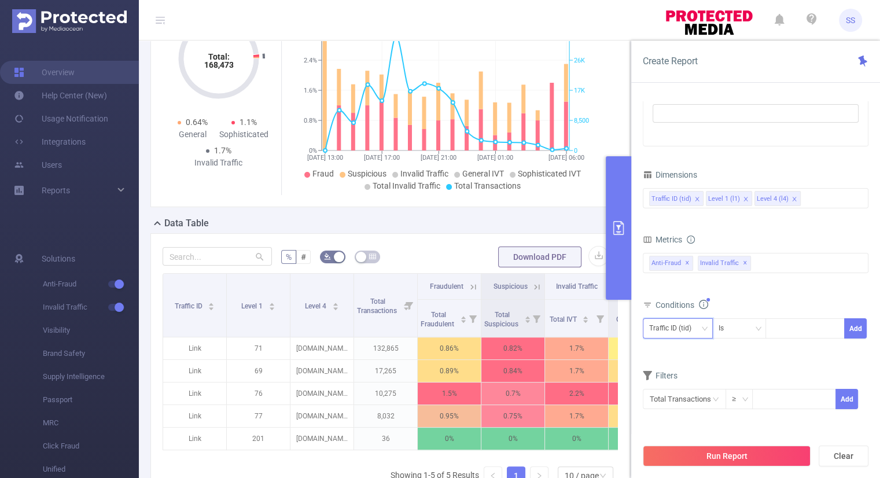
click at [680, 330] on div "Traffic ID (tid)" at bounding box center [674, 328] width 50 height 19
click at [669, 386] on li "Level 4 (l4)" at bounding box center [678, 389] width 70 height 19
click at [778, 331] on div at bounding box center [805, 328] width 67 height 19
paste input "[DOMAIN_NAME]"
type input "[DOMAIN_NAME]"
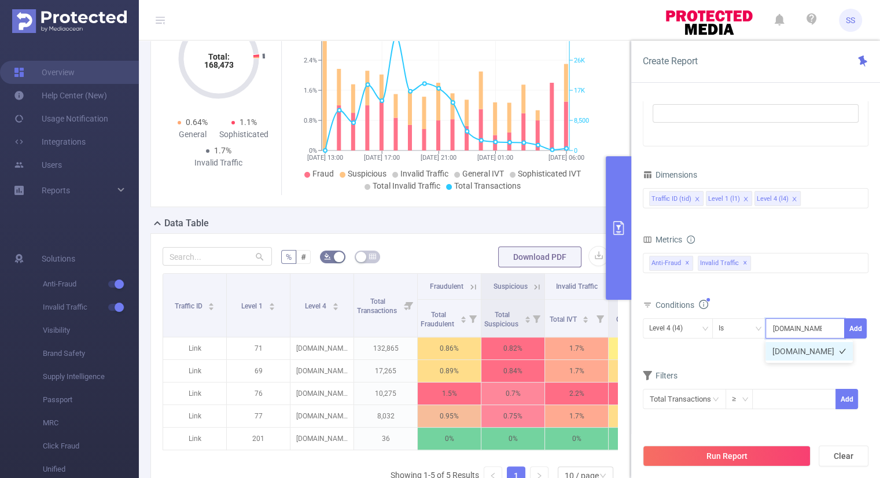
click at [785, 349] on li "[DOMAIN_NAME]" at bounding box center [809, 351] width 87 height 19
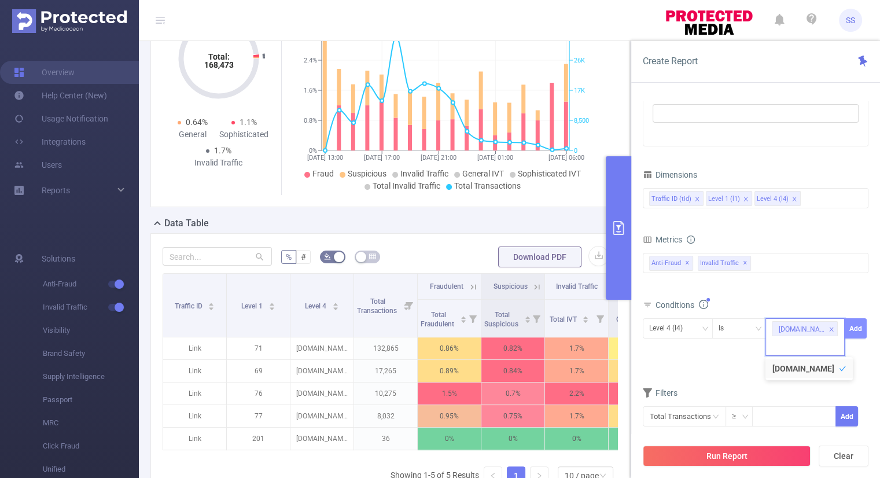
click at [858, 329] on button "Add" at bounding box center [856, 328] width 23 height 20
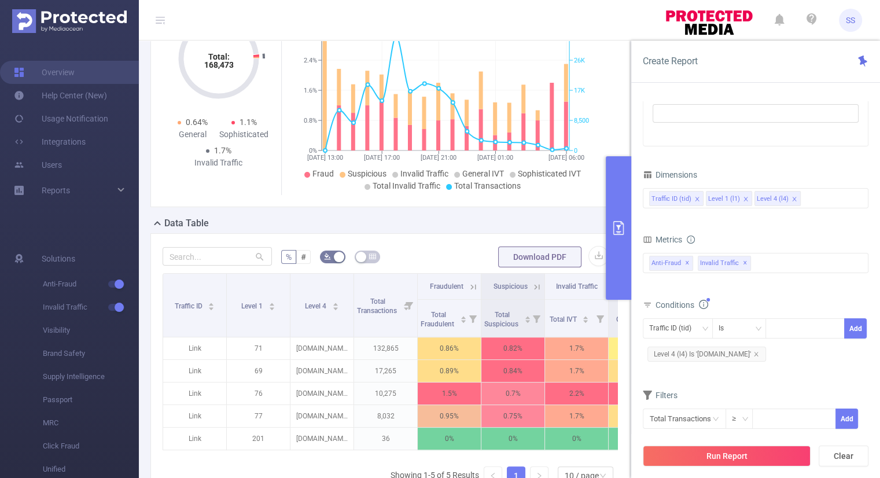
click at [717, 449] on button "Run Report" at bounding box center [727, 456] width 168 height 21
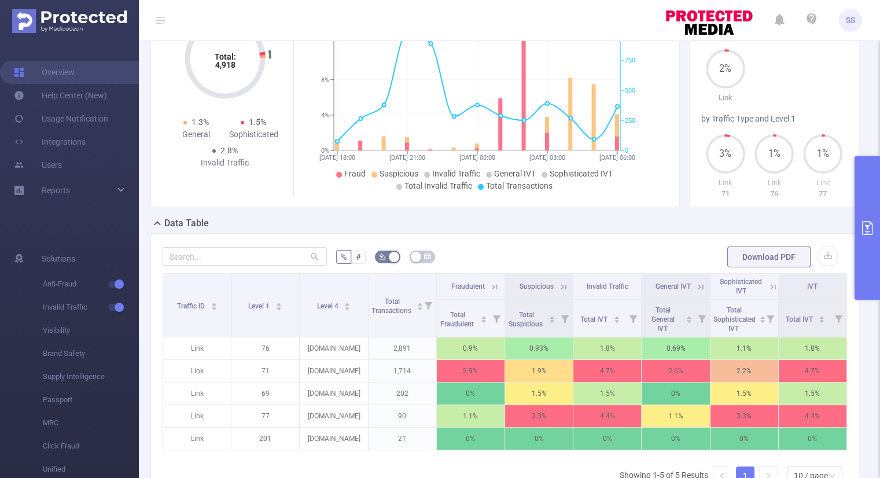
click at [871, 210] on button "primary" at bounding box center [867, 228] width 25 height 144
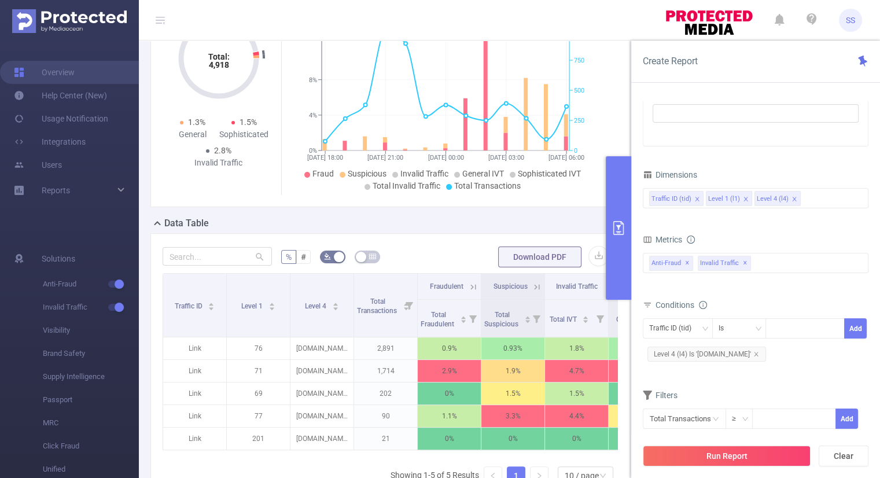
click at [619, 17] on header "SS" at bounding box center [440, 20] width 880 height 41
click at [624, 223] on icon "primary" at bounding box center [619, 228] width 14 height 14
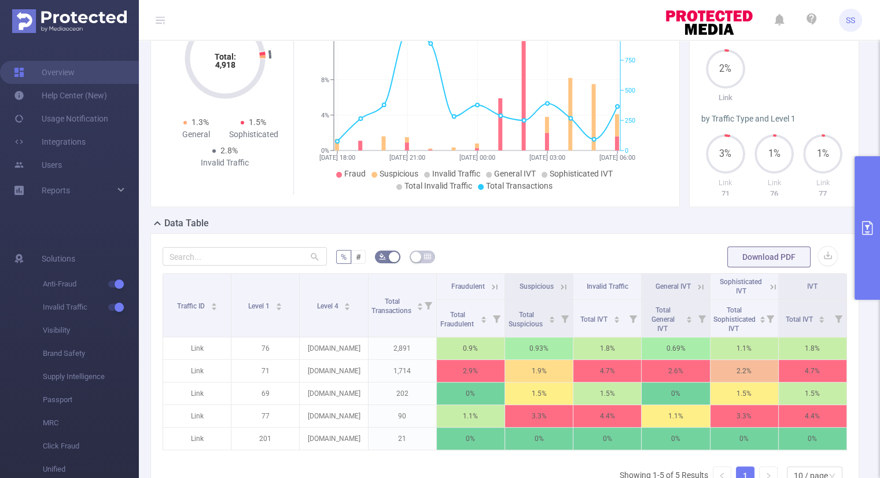
click at [872, 232] on icon "primary" at bounding box center [868, 228] width 14 height 14
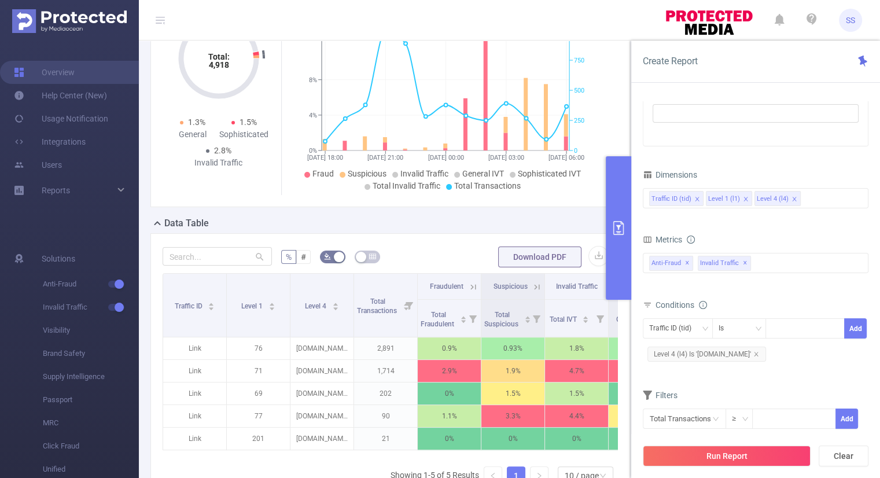
click at [612, 203] on button "primary" at bounding box center [618, 228] width 25 height 144
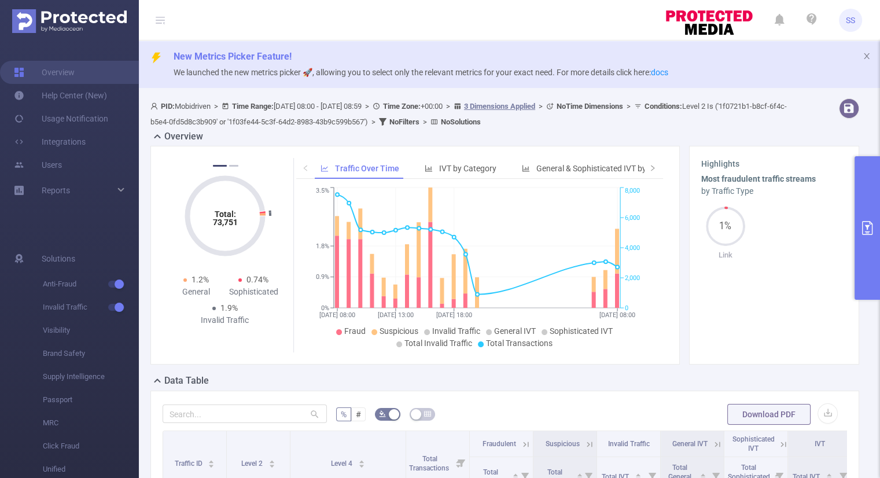
scroll to position [359, 0]
